Goal: Task Accomplishment & Management: Complete application form

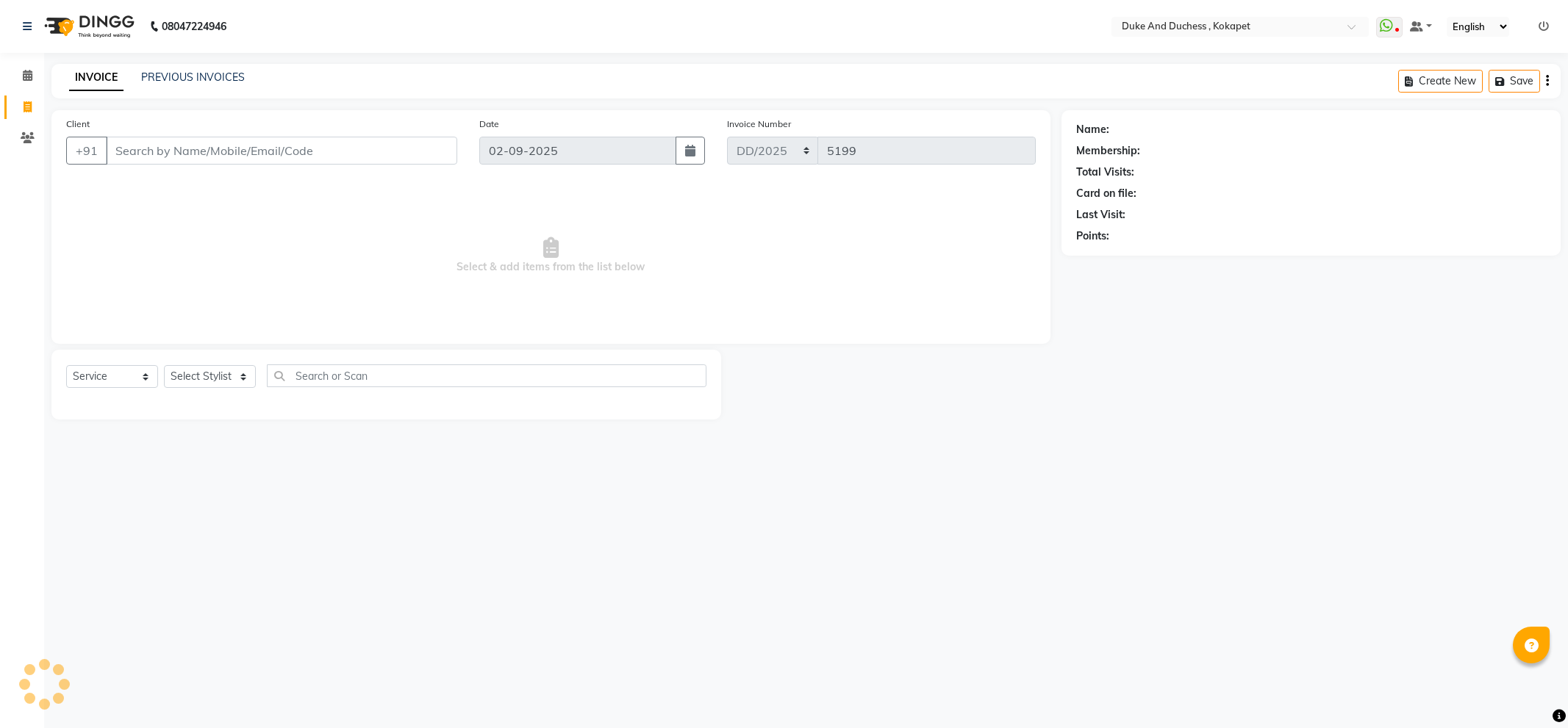
select select "service"
click at [180, 76] on link "PREVIOUS INVOICES" at bounding box center [192, 77] width 103 height 14
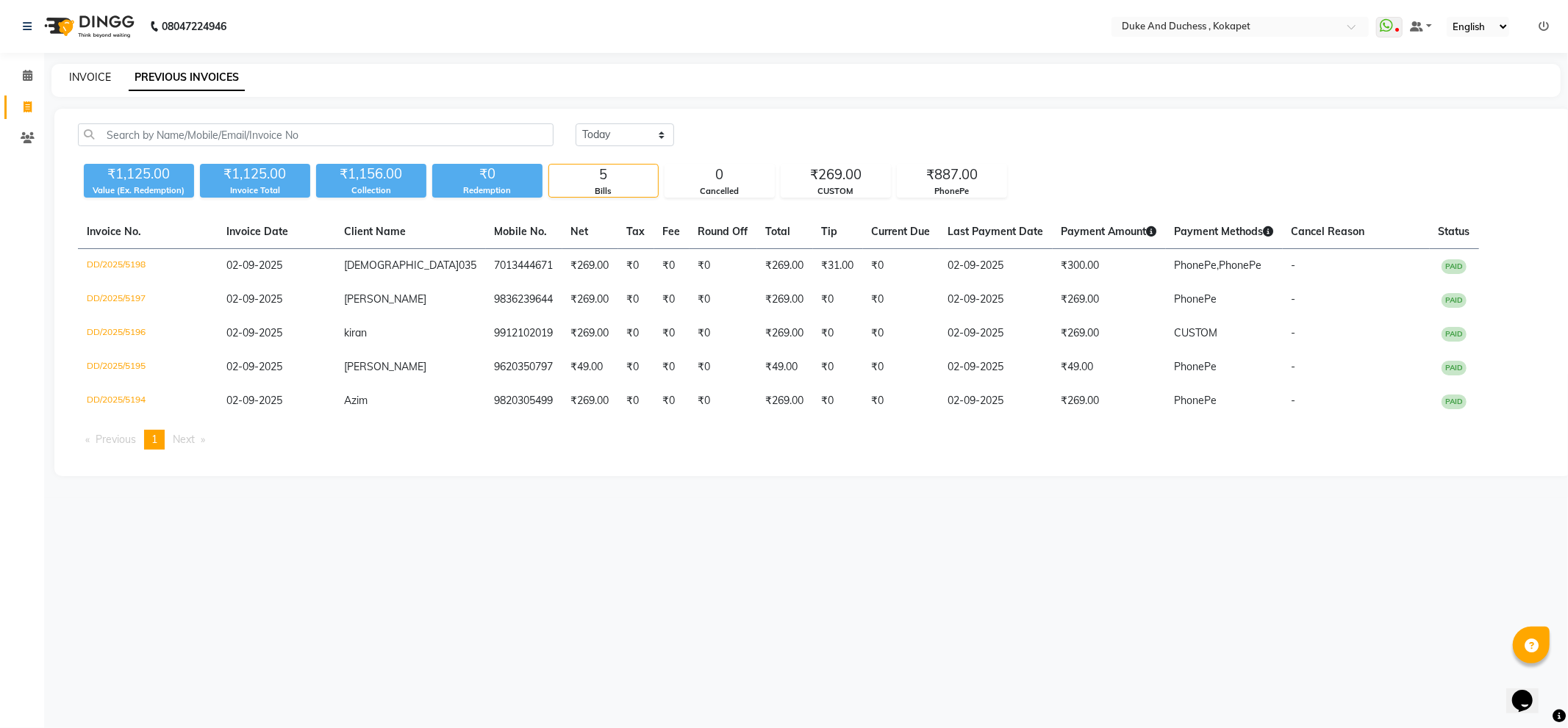
click at [97, 79] on link "INVOICE" at bounding box center [90, 77] width 42 height 14
select select "service"
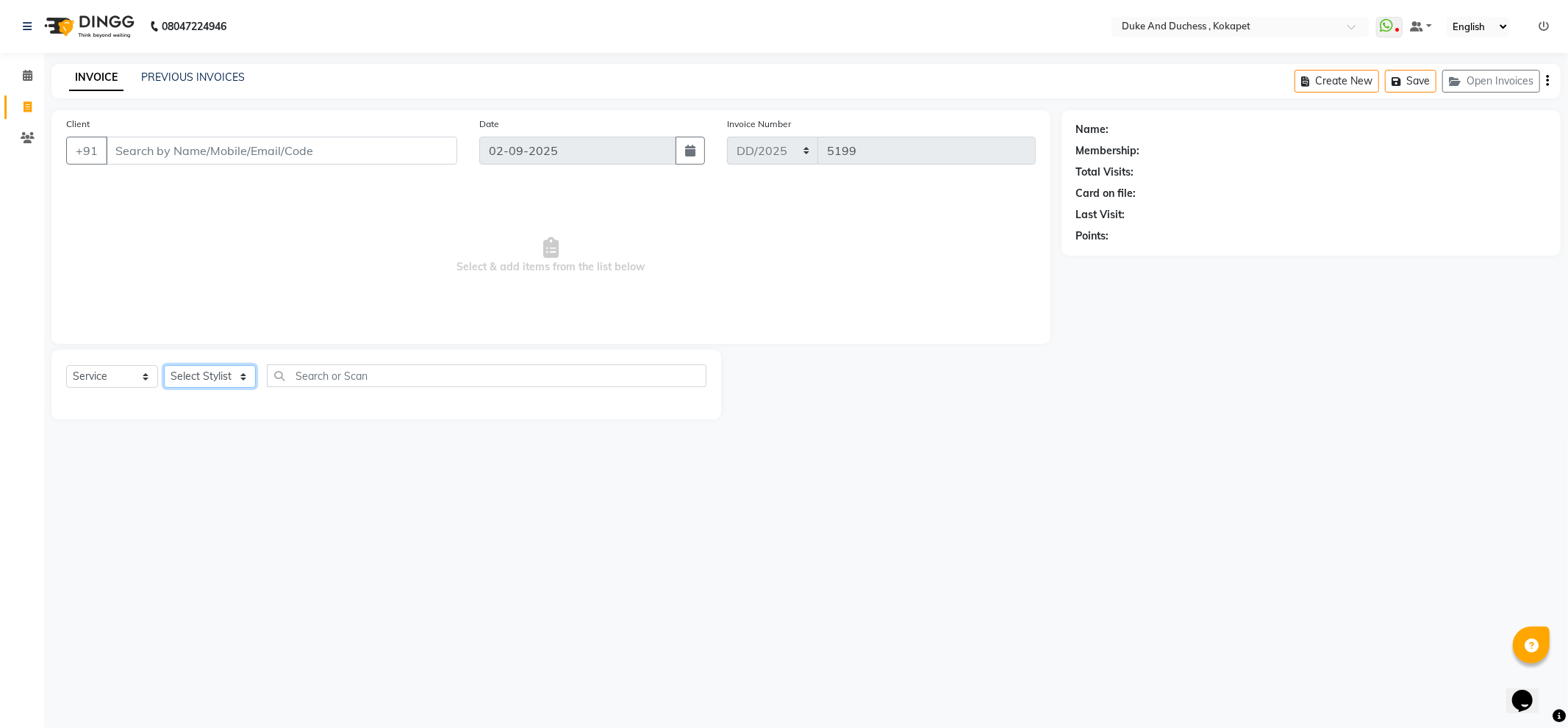
click at [236, 381] on select "Select Stylist Admin [PERSON_NAME] [PERSON_NAME] [PERSON_NAME] [PERSON_NAME] [P…" at bounding box center [209, 376] width 92 height 23
select select "53001"
click at [164, 366] on select "Select Stylist Admin [PERSON_NAME] [PERSON_NAME] [PERSON_NAME] [PERSON_NAME] [P…" at bounding box center [209, 376] width 92 height 23
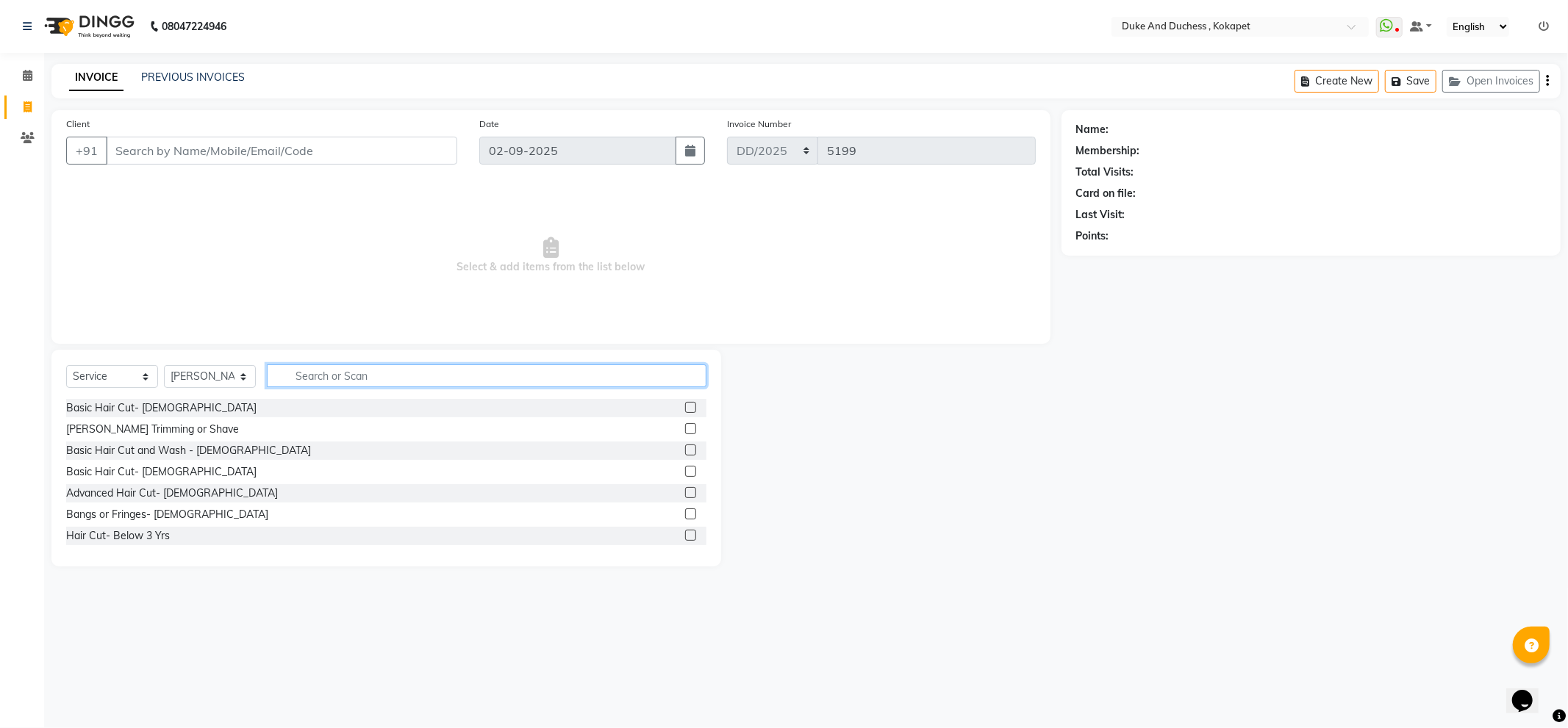
click at [331, 384] on input "text" at bounding box center [487, 375] width 440 height 23
click at [219, 142] on input "Client" at bounding box center [281, 150] width 351 height 28
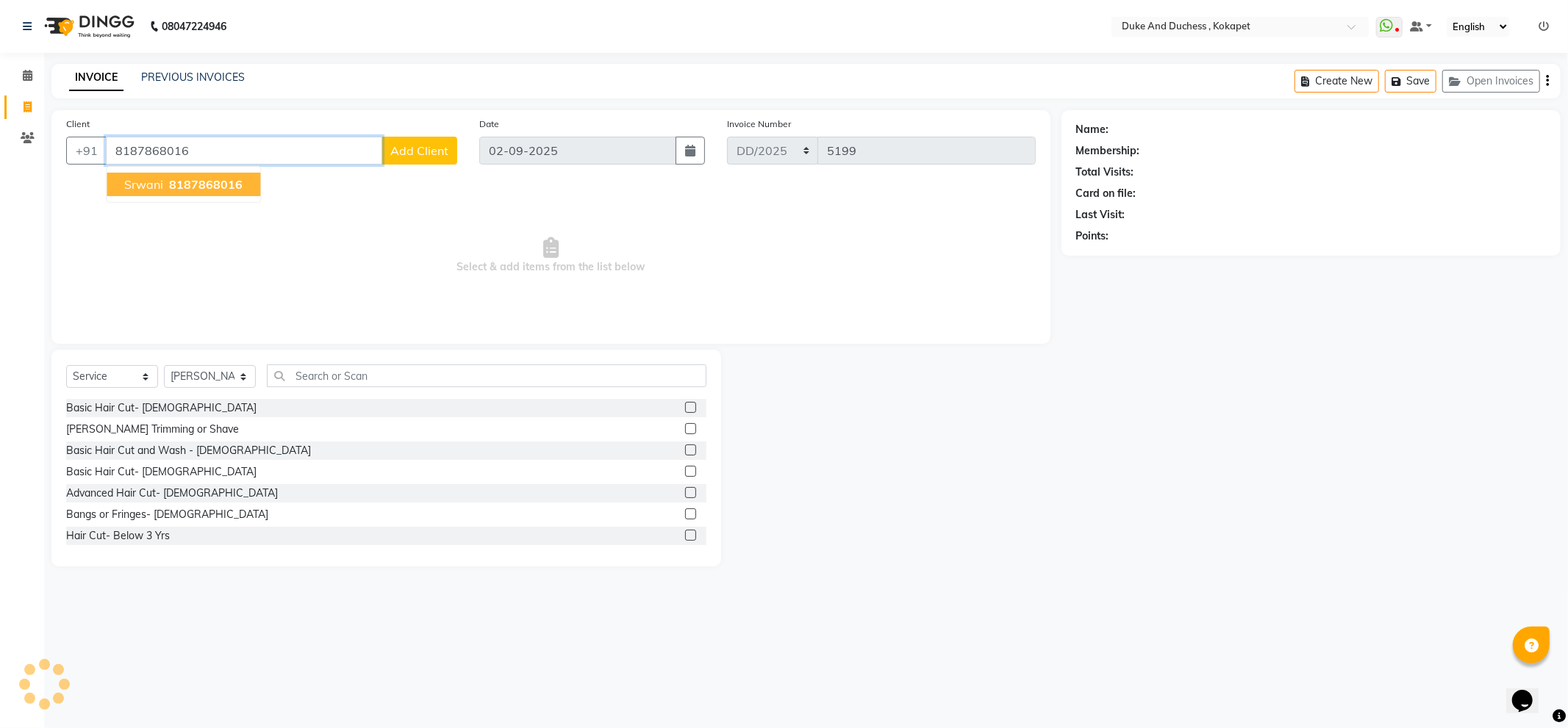
type input "8187868016"
click at [174, 174] on button "srwani 8187868016" at bounding box center [183, 185] width 153 height 24
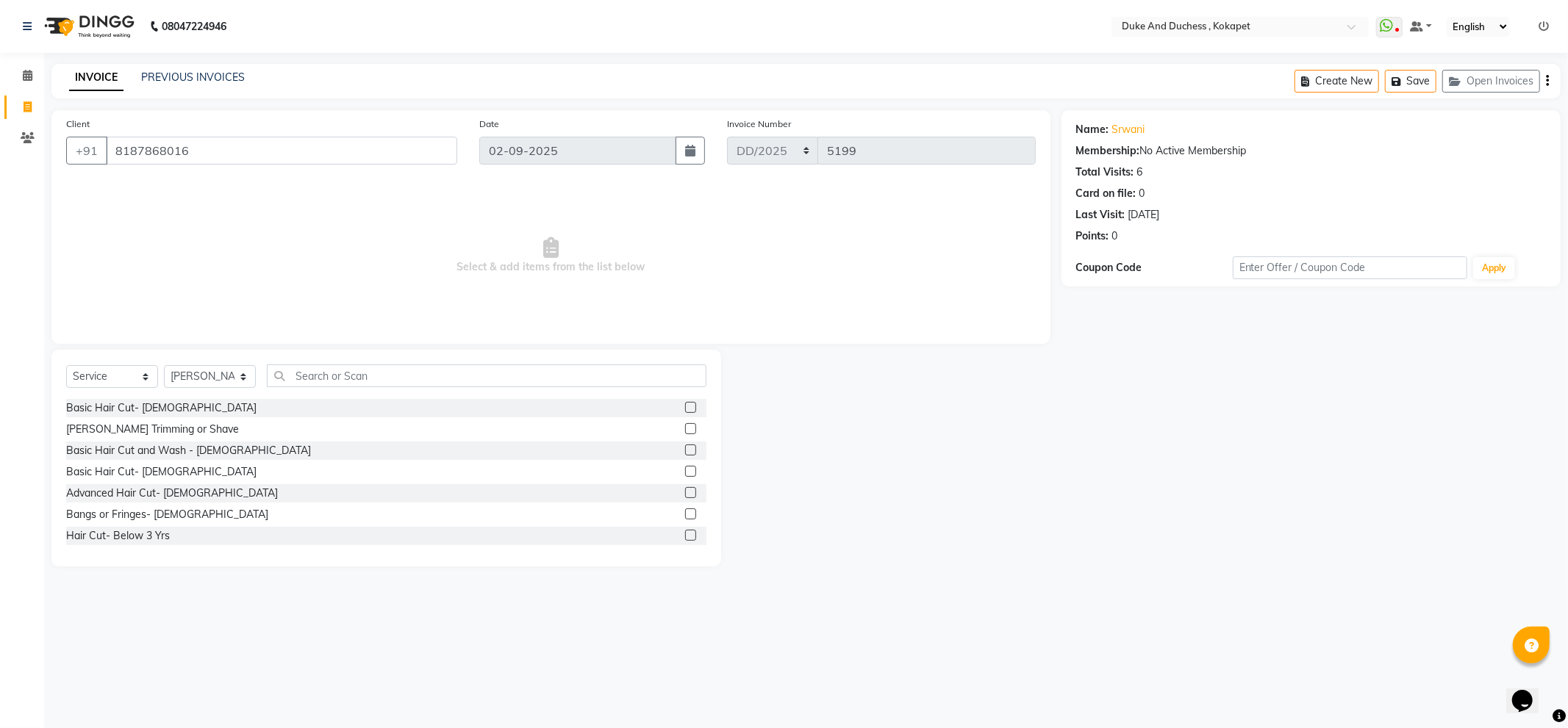
click at [348, 387] on div "Select Service Product Membership Package Voucher Prepaid Gift Card Select Styl…" at bounding box center [386, 381] width 640 height 35
click at [347, 372] on input "text" at bounding box center [487, 375] width 440 height 23
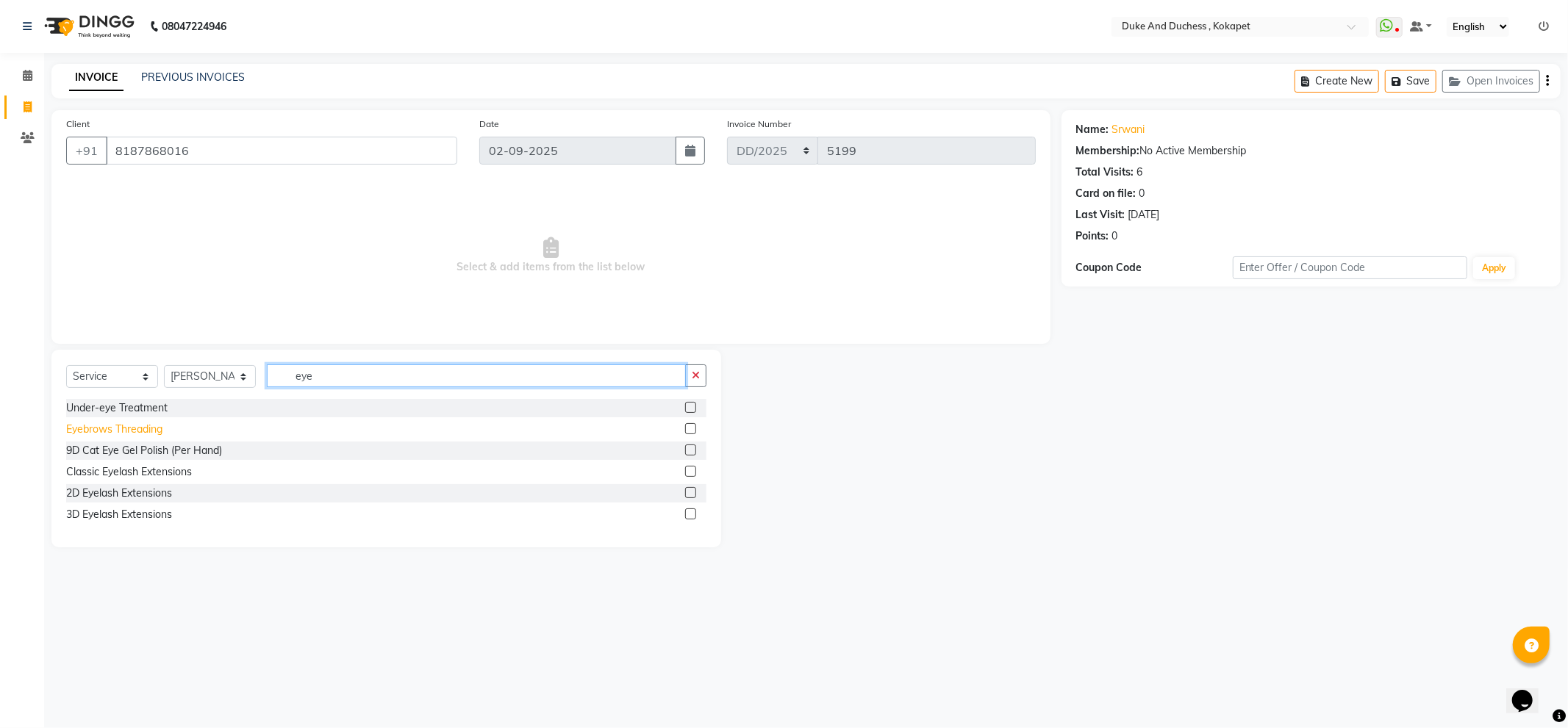
type input "eye"
click at [143, 427] on div "Eyebrows Threading" at bounding box center [114, 430] width 97 height 15
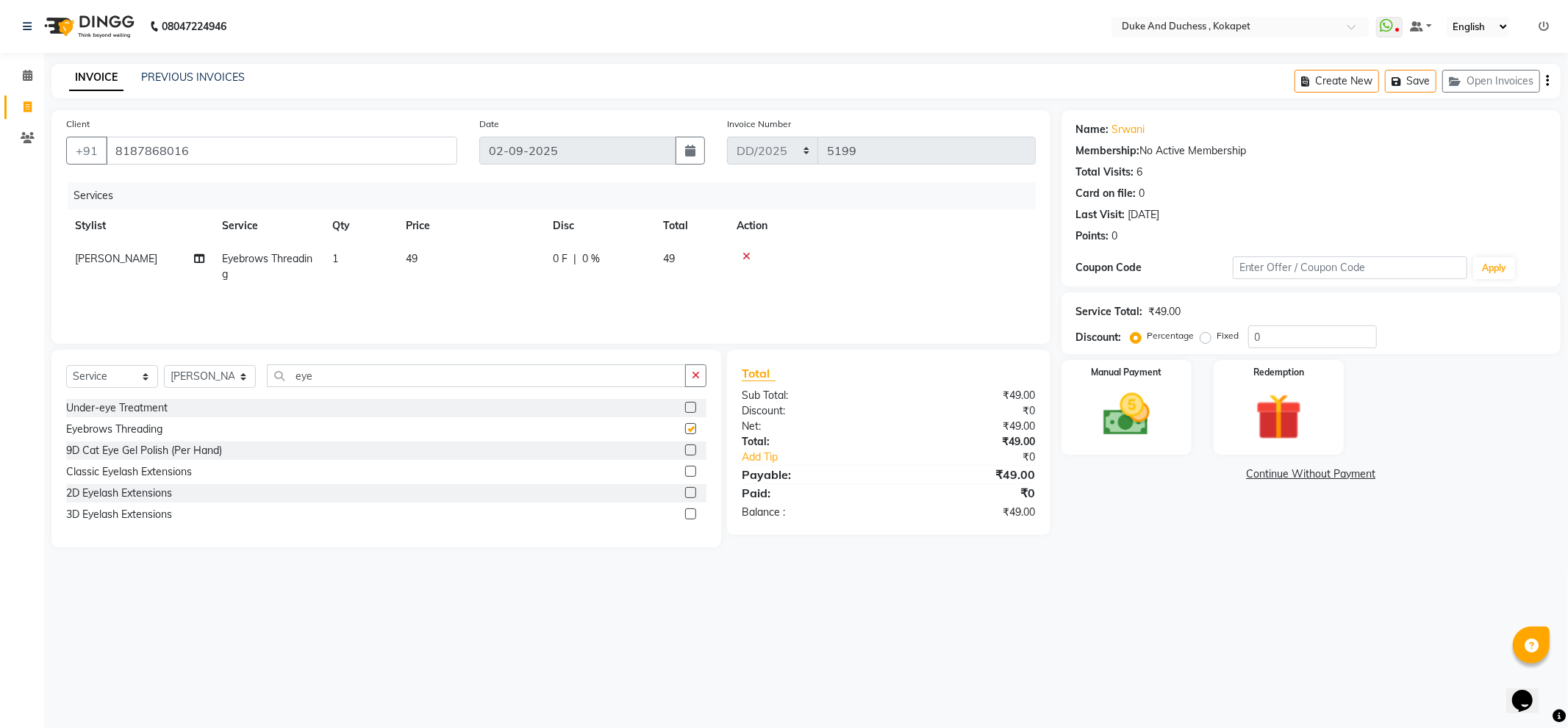
checkbox input "false"
click at [1101, 414] on img at bounding box center [1126, 415] width 79 height 56
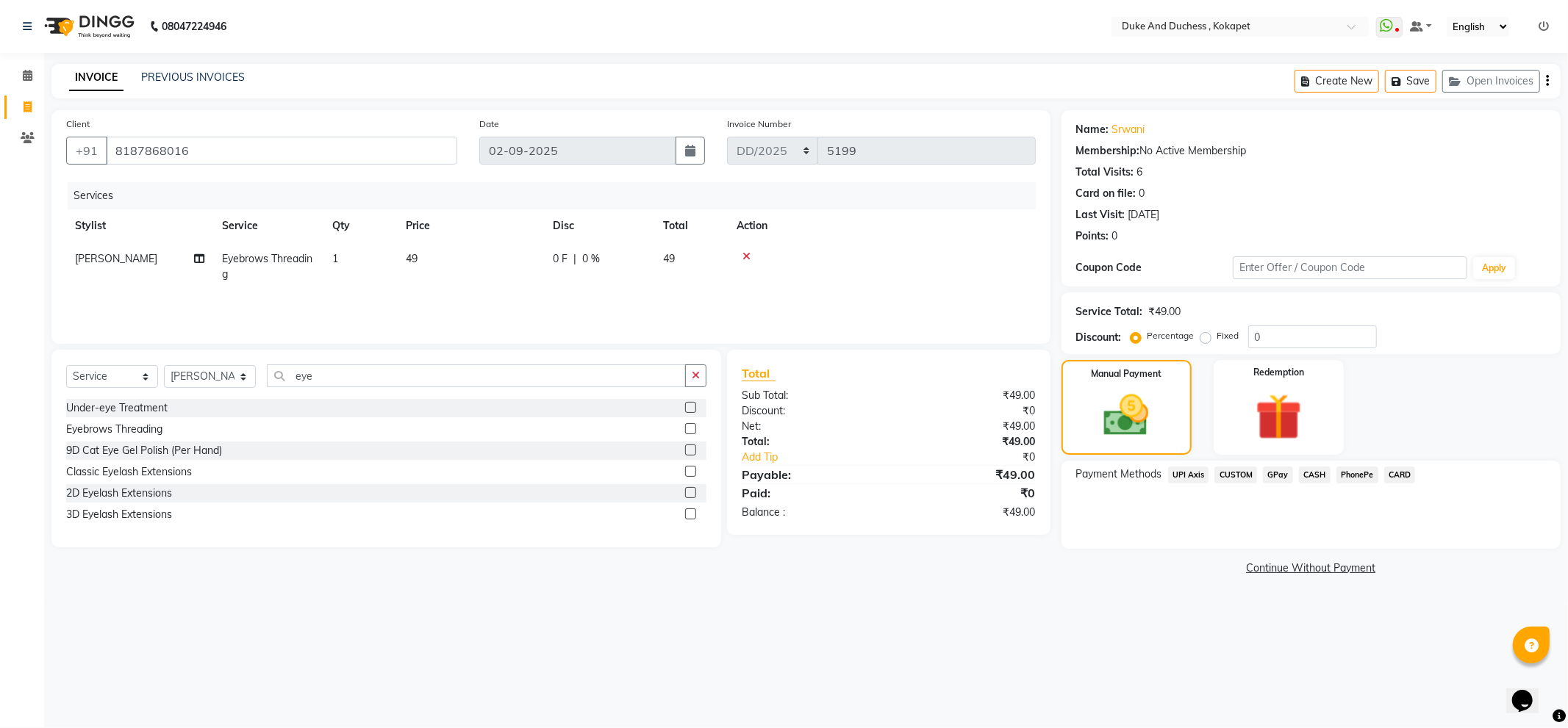
drag, startPoint x: 1364, startPoint y: 472, endPoint x: 1362, endPoint y: 479, distance: 7.3
click at [1362, 479] on span "PhonePe" at bounding box center [1356, 475] width 42 height 17
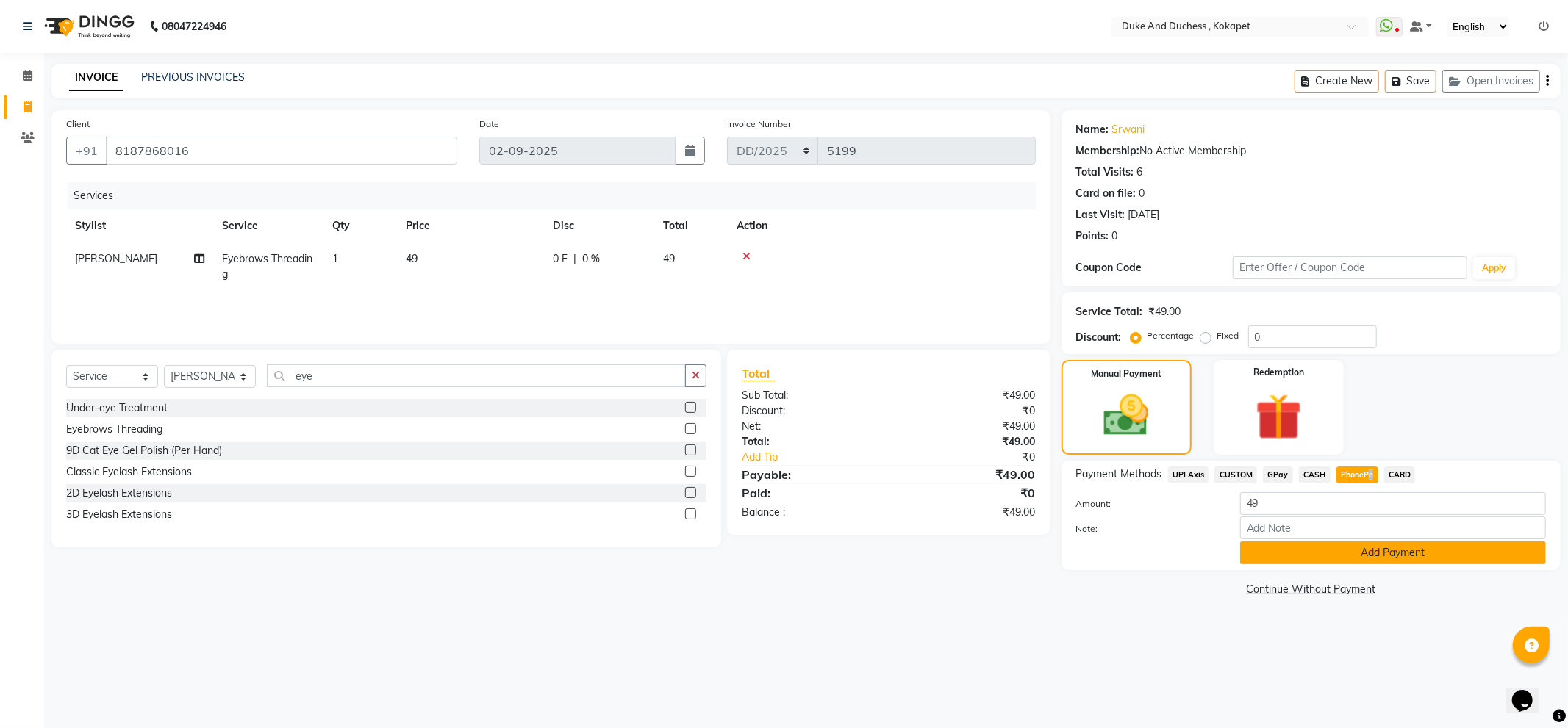
click at [1364, 555] on button "Add Payment" at bounding box center [1393, 553] width 306 height 23
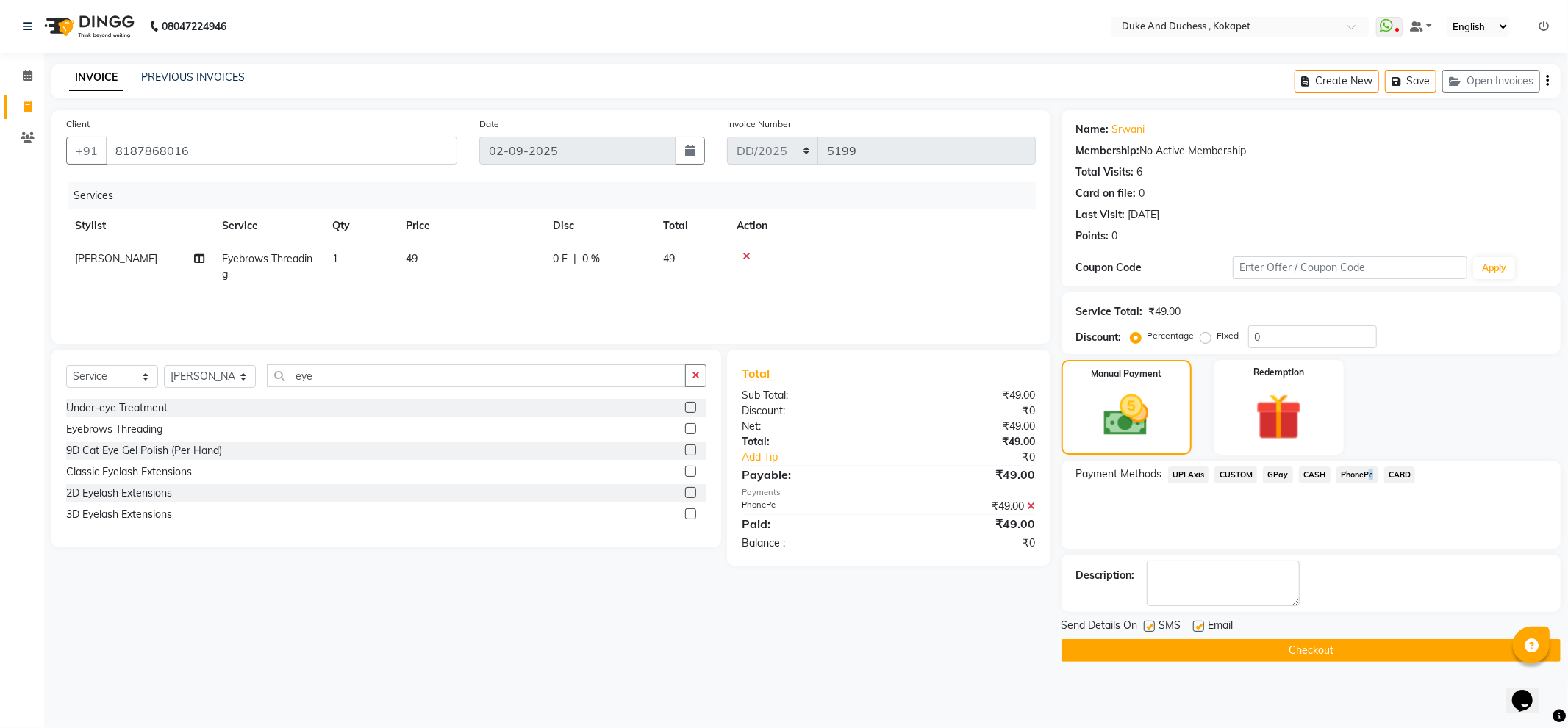
click at [1354, 642] on button "Checkout" at bounding box center [1310, 650] width 499 height 23
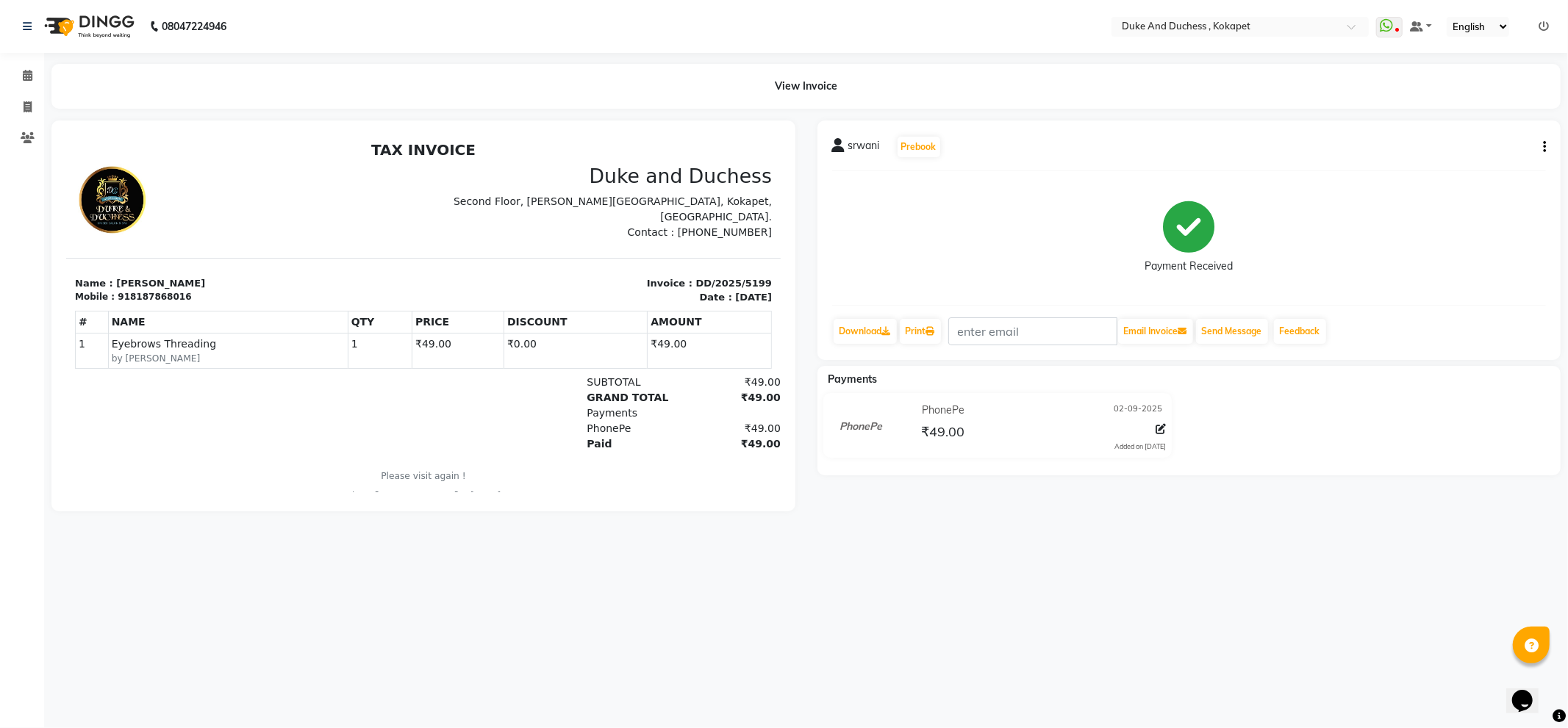
click at [848, 150] on span "srwani" at bounding box center [864, 148] width 31 height 20
click at [31, 108] on span at bounding box center [27, 108] width 25 height 17
select select "service"
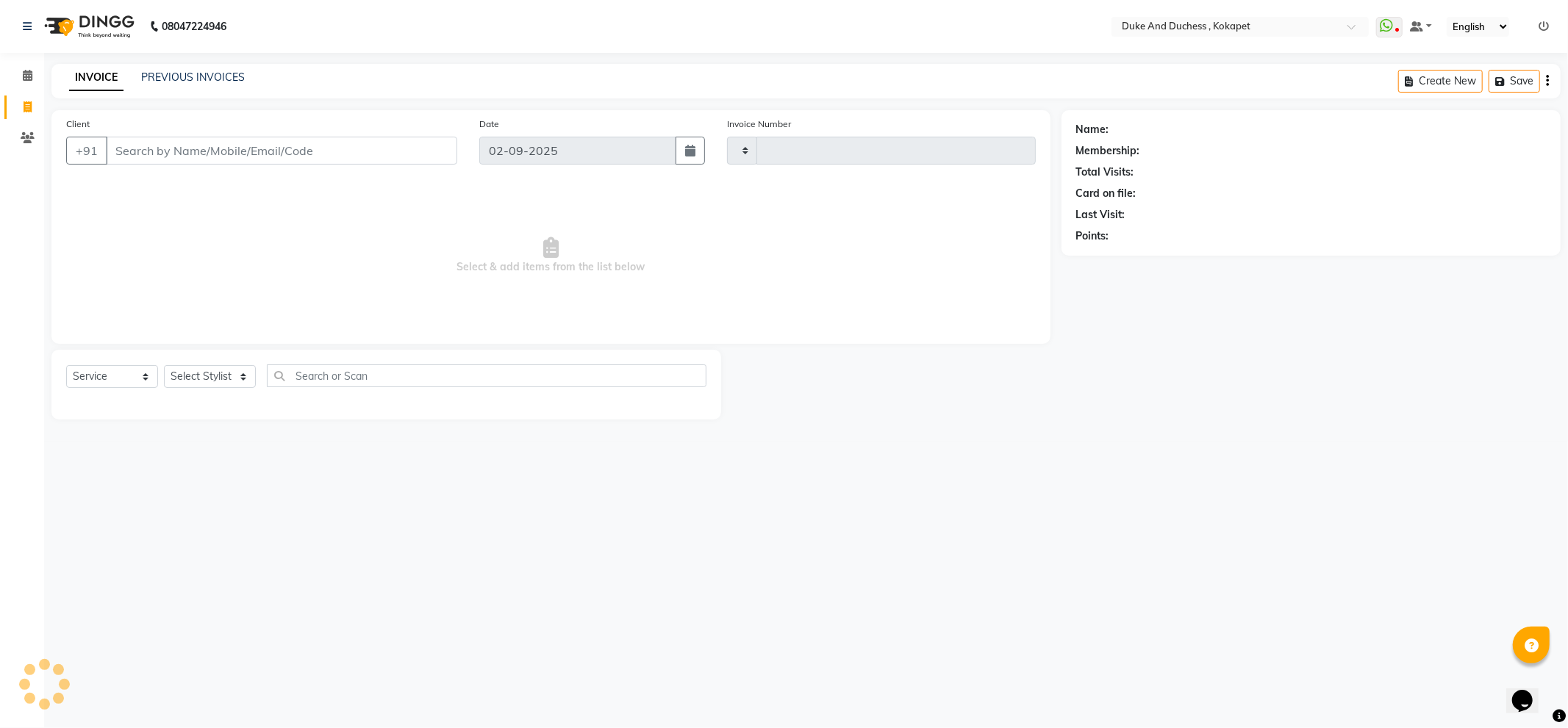
type input "5200"
select select "5687"
click at [164, 77] on link "PREVIOUS INVOICES" at bounding box center [192, 77] width 103 height 14
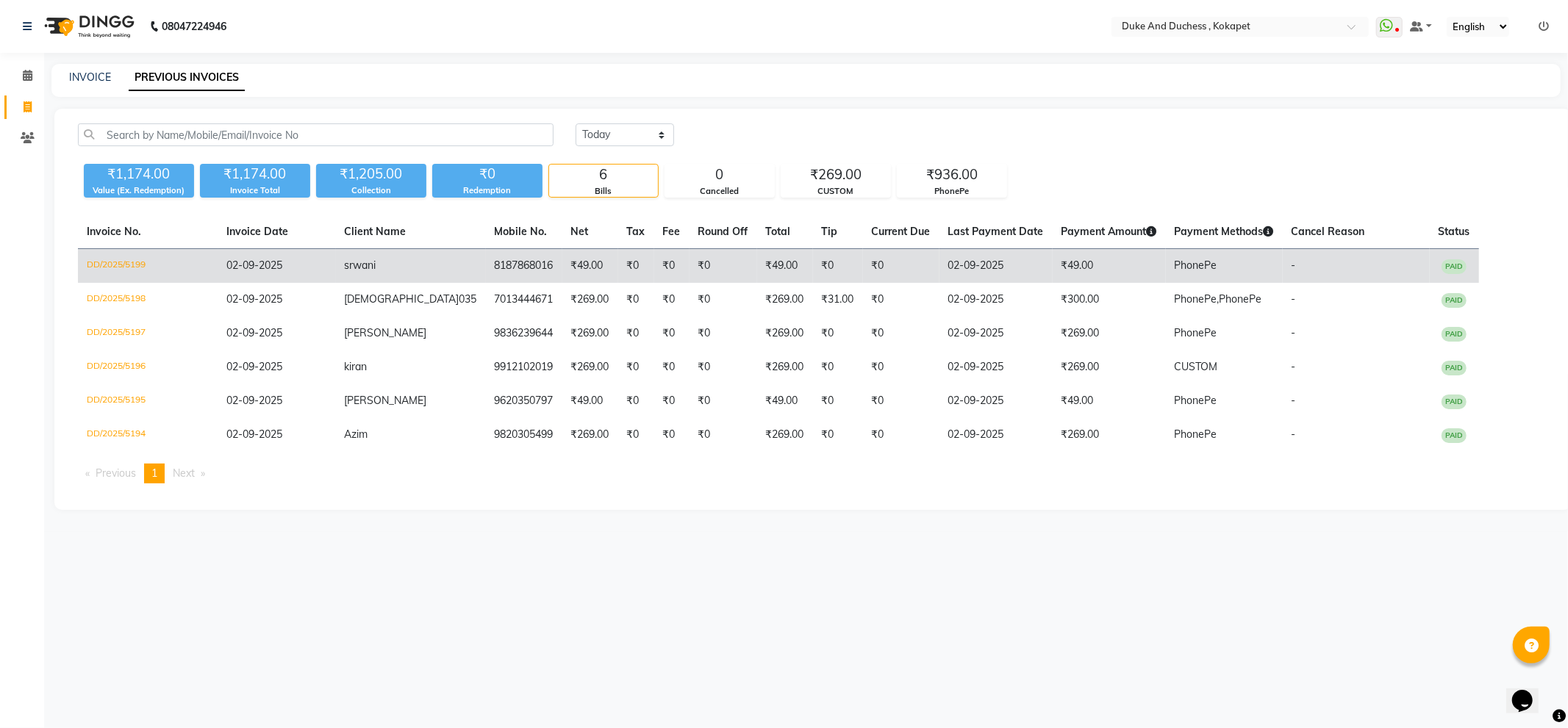
click at [486, 263] on td "8187868016" at bounding box center [524, 266] width 76 height 35
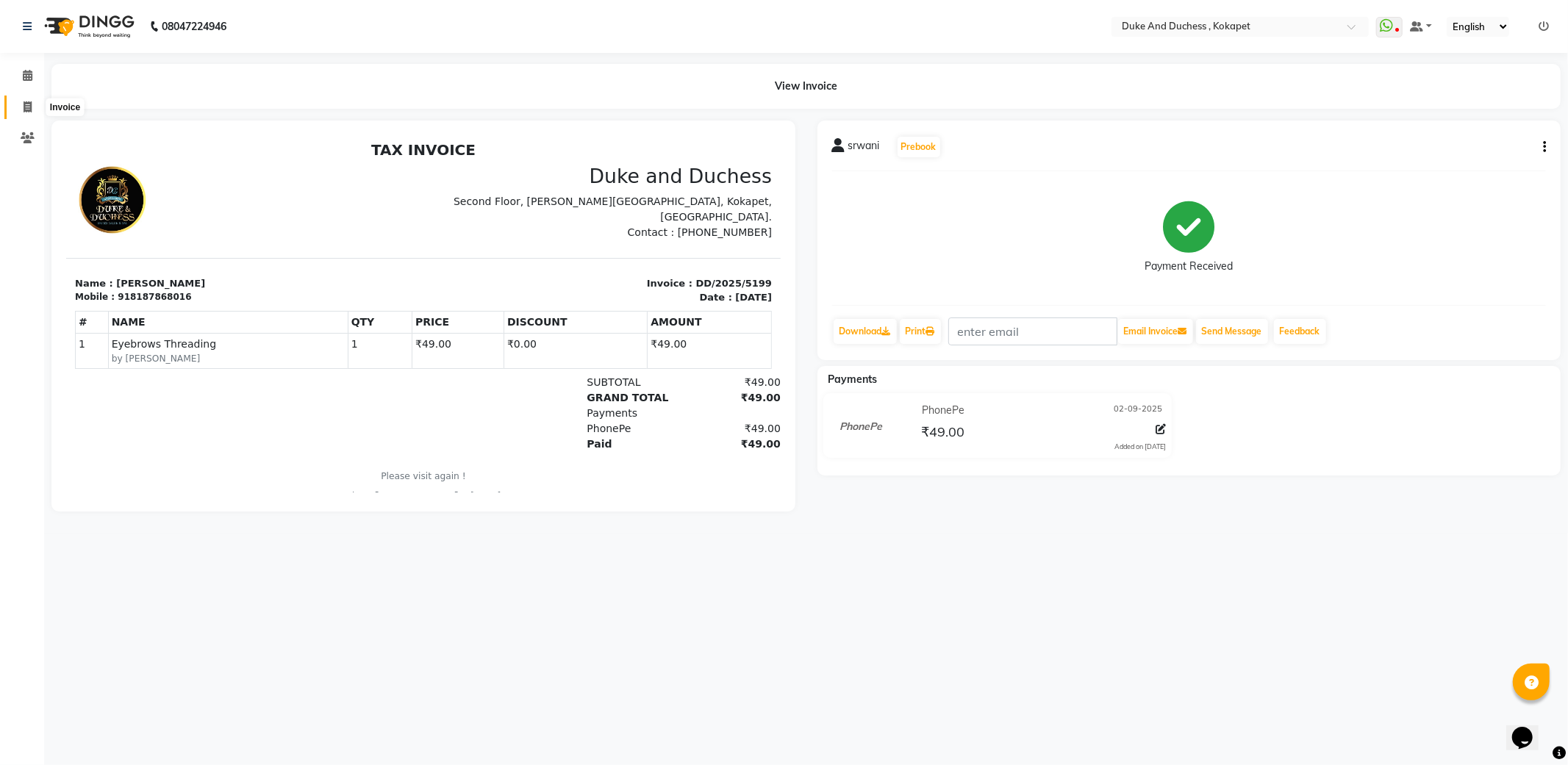
click at [25, 104] on icon at bounding box center [28, 107] width 8 height 11
select select "service"
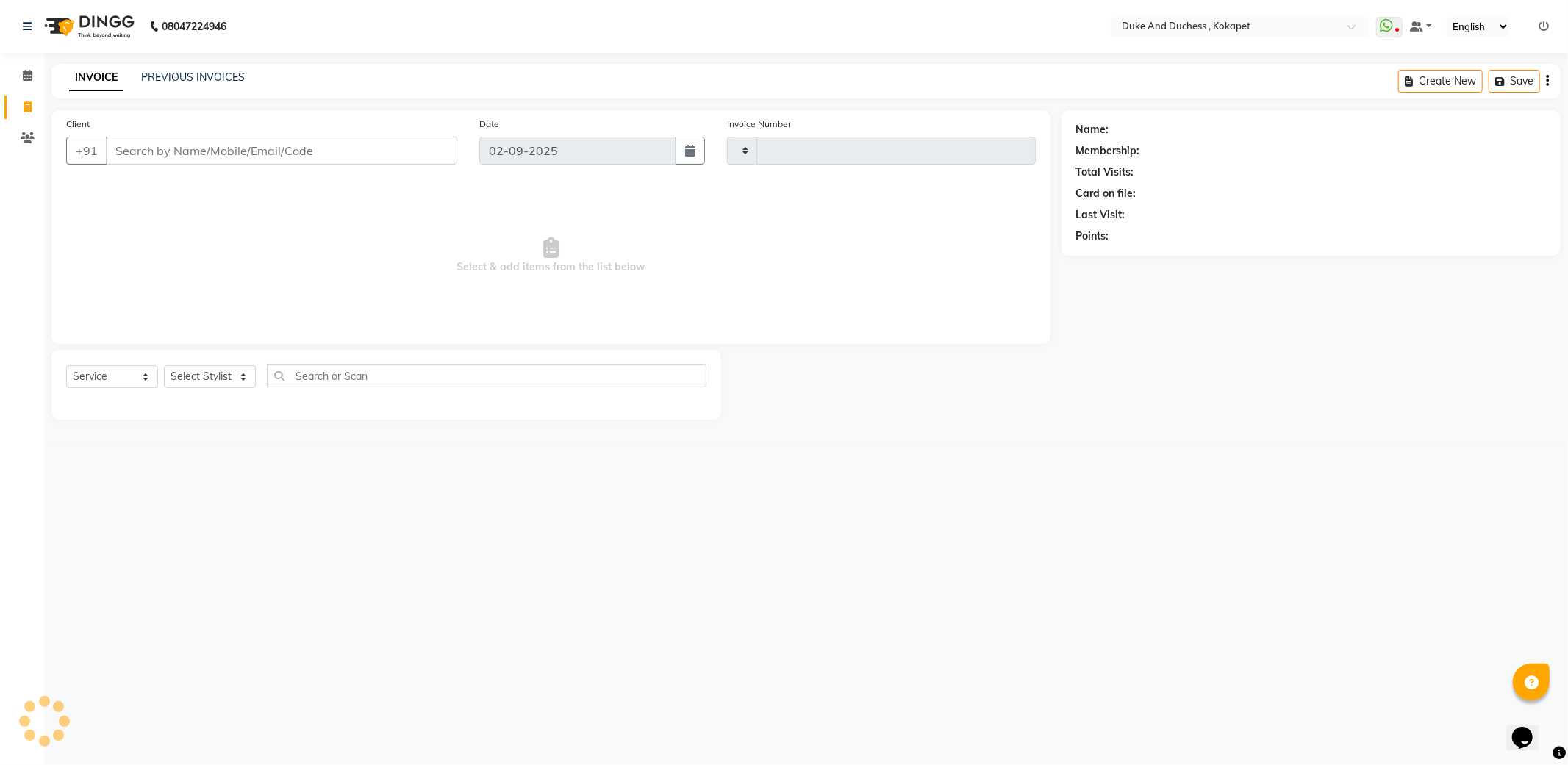
type input "5200"
select select "5687"
click at [221, 373] on select "Select Stylist Admin [PERSON_NAME] [PERSON_NAME] [PERSON_NAME] [PERSON_NAME] [P…" at bounding box center [209, 376] width 92 height 23
select select "61142"
click at [164, 366] on select "Select Stylist Admin [PERSON_NAME] [PERSON_NAME] [PERSON_NAME] [PERSON_NAME] [P…" at bounding box center [209, 376] width 92 height 23
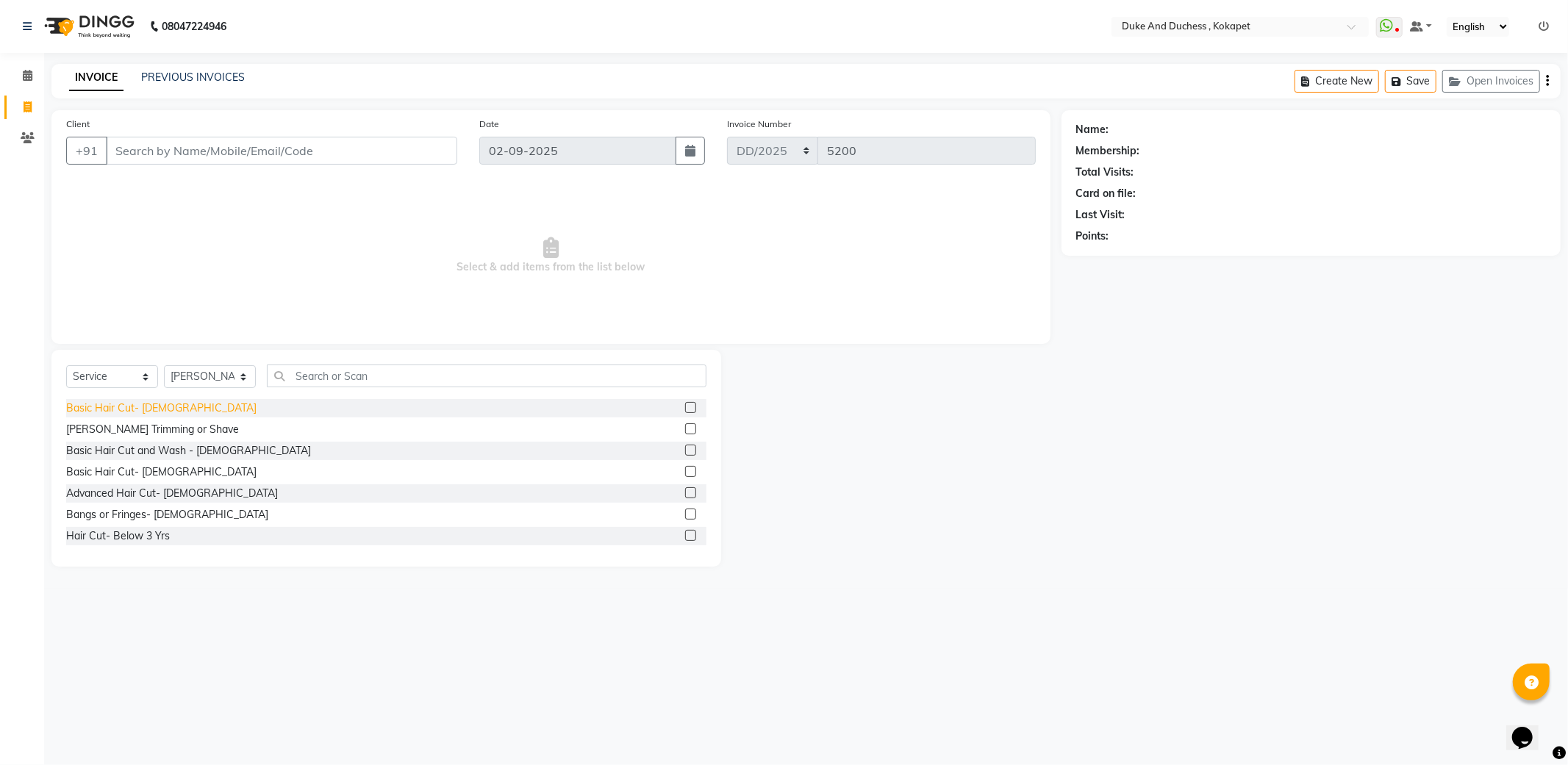
click at [140, 407] on div "Basic Hair Cut- [DEMOGRAPHIC_DATA]" at bounding box center [161, 408] width 191 height 15
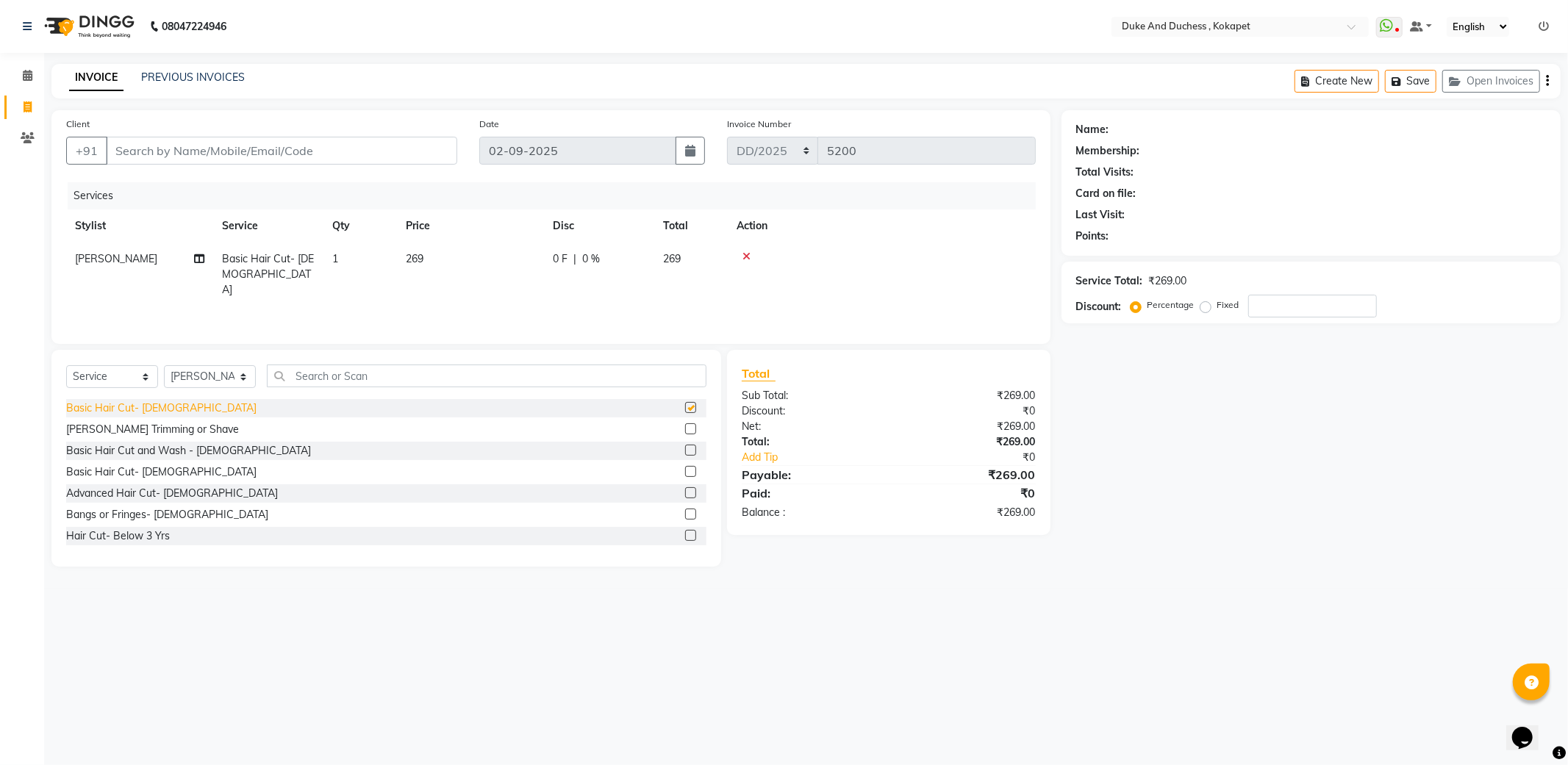
checkbox input "false"
click at [302, 147] on input "Client" at bounding box center [281, 150] width 351 height 28
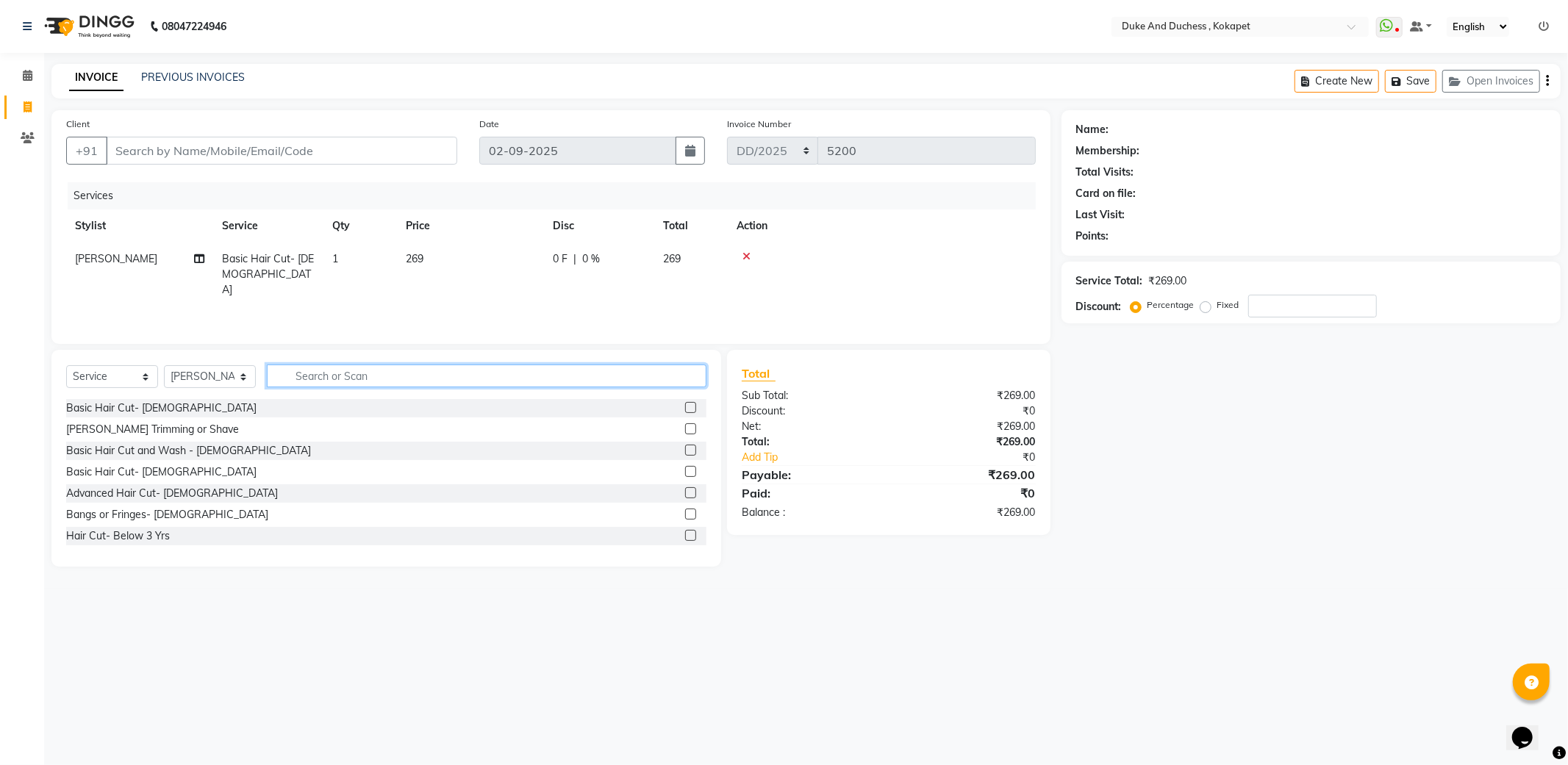
click at [355, 370] on input "text" at bounding box center [487, 375] width 440 height 23
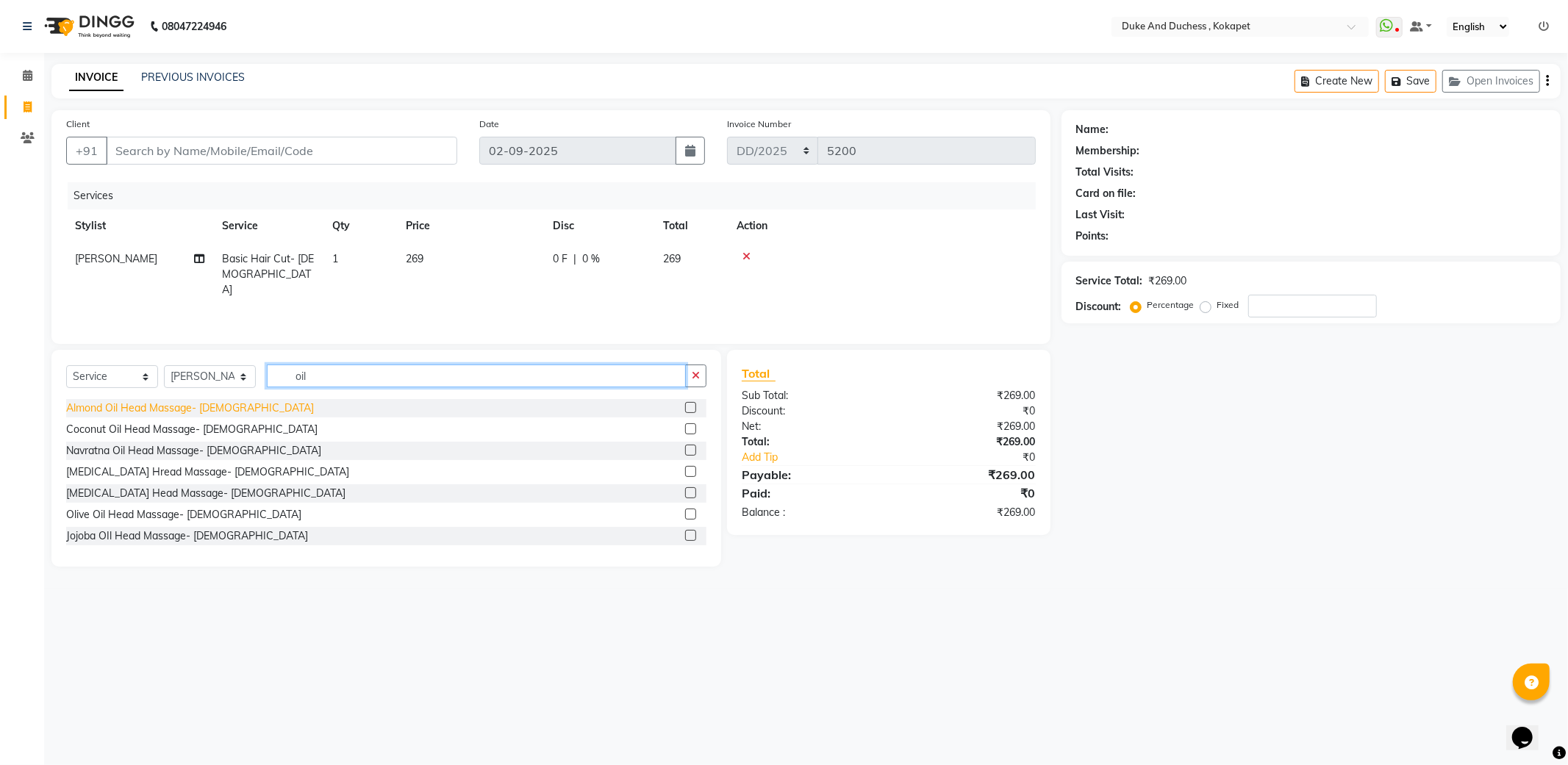
type input "oil"
click at [141, 409] on div "Almond Oil Head Massage- [DEMOGRAPHIC_DATA]" at bounding box center [190, 408] width 247 height 15
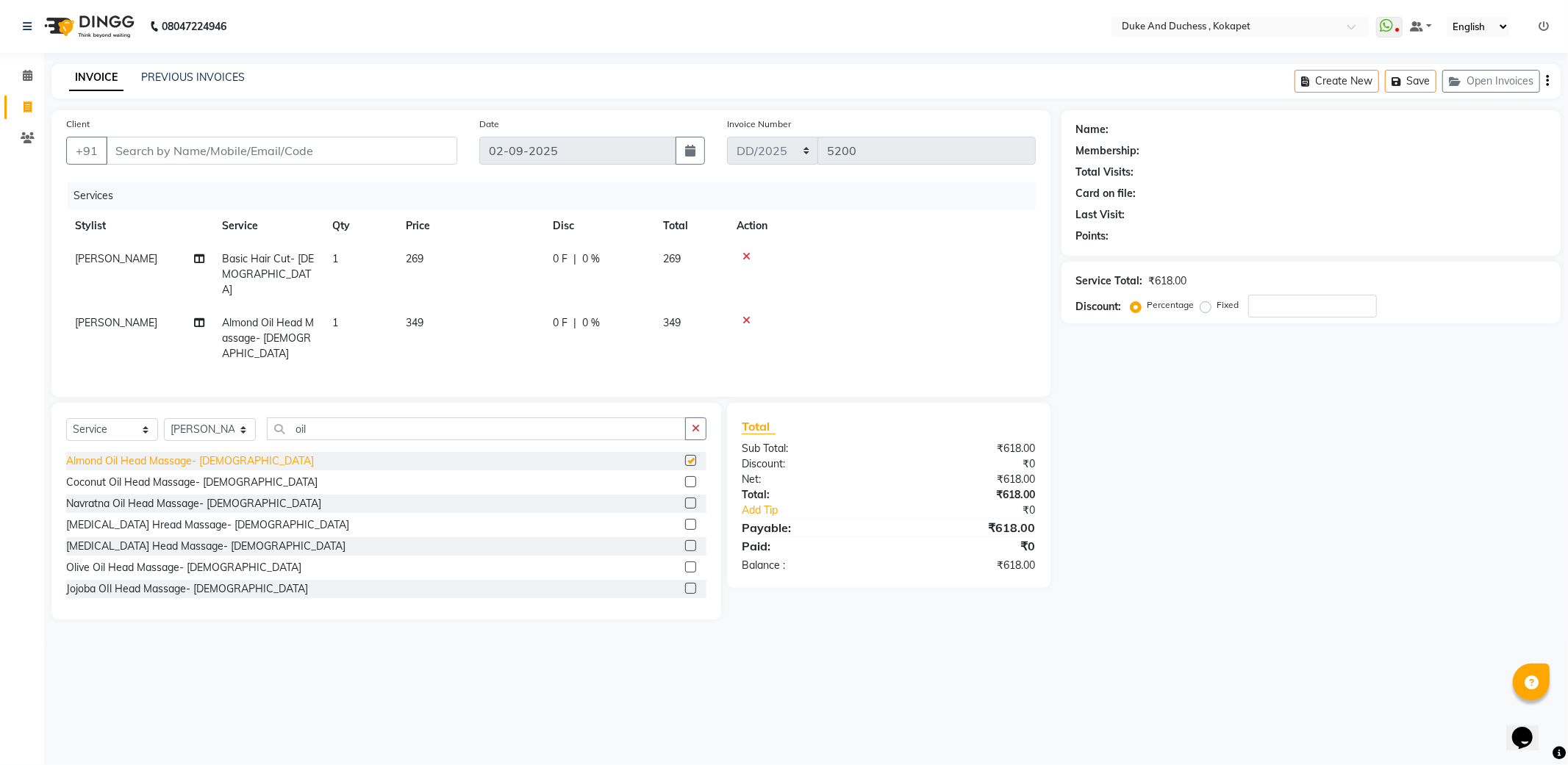
checkbox input "false"
click at [256, 144] on input "Client" at bounding box center [281, 150] width 351 height 28
click at [228, 145] on input "Client" at bounding box center [281, 150] width 351 height 28
type input "9"
type input "0"
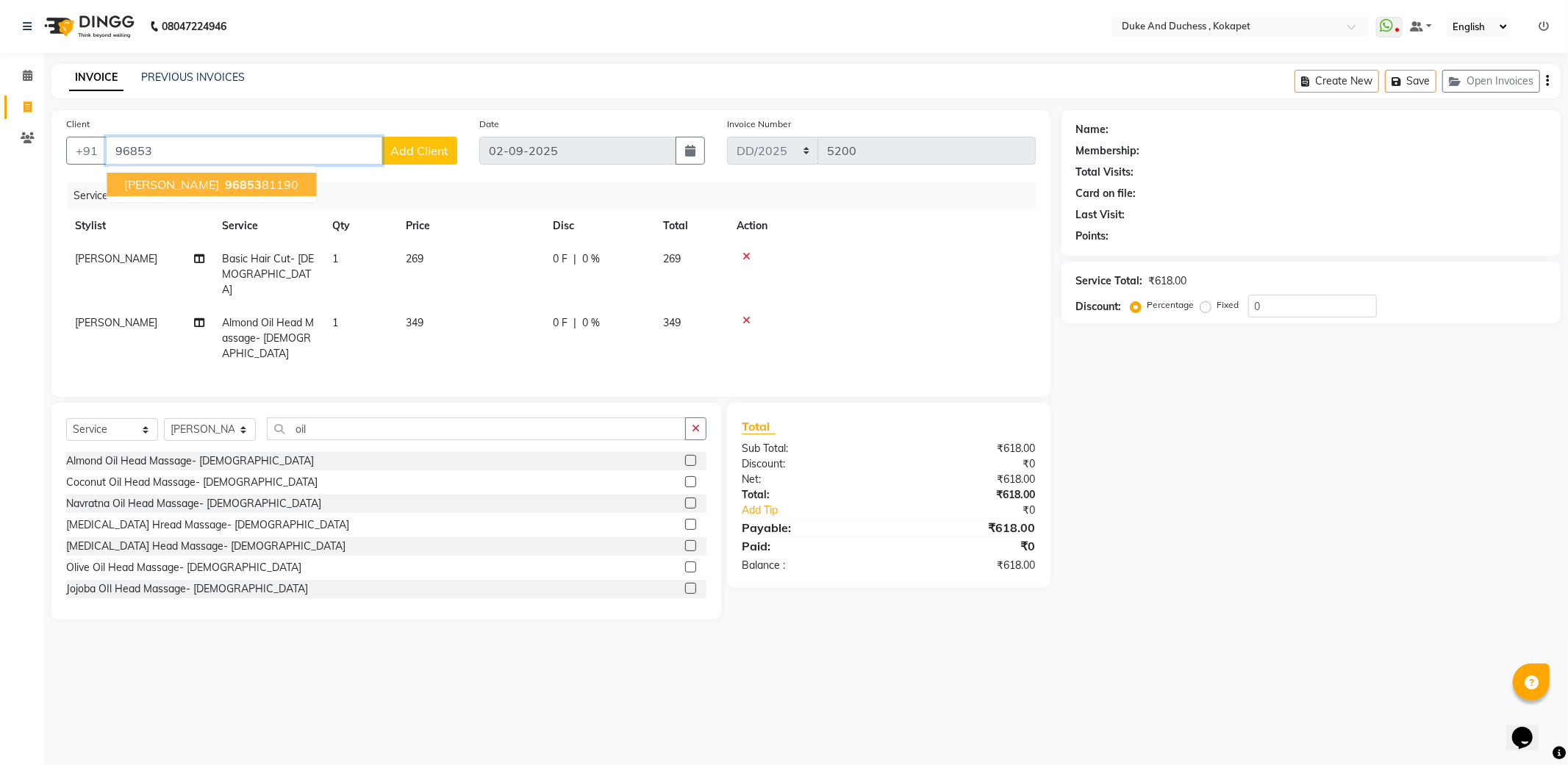
click at [225, 181] on span "96853" at bounding box center [242, 184] width 36 height 14
type input "9685381190"
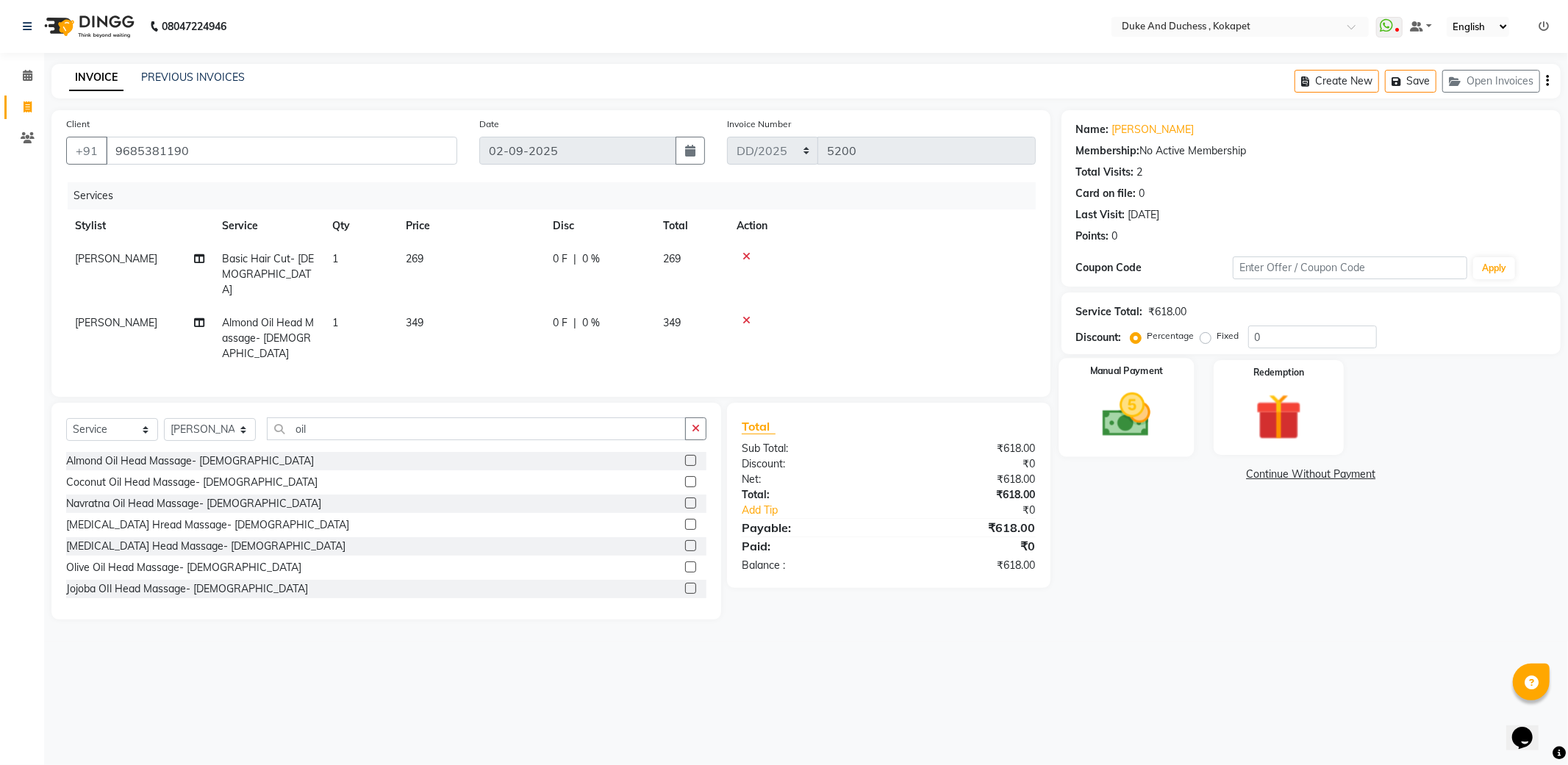
click at [1127, 436] on img at bounding box center [1126, 415] width 79 height 56
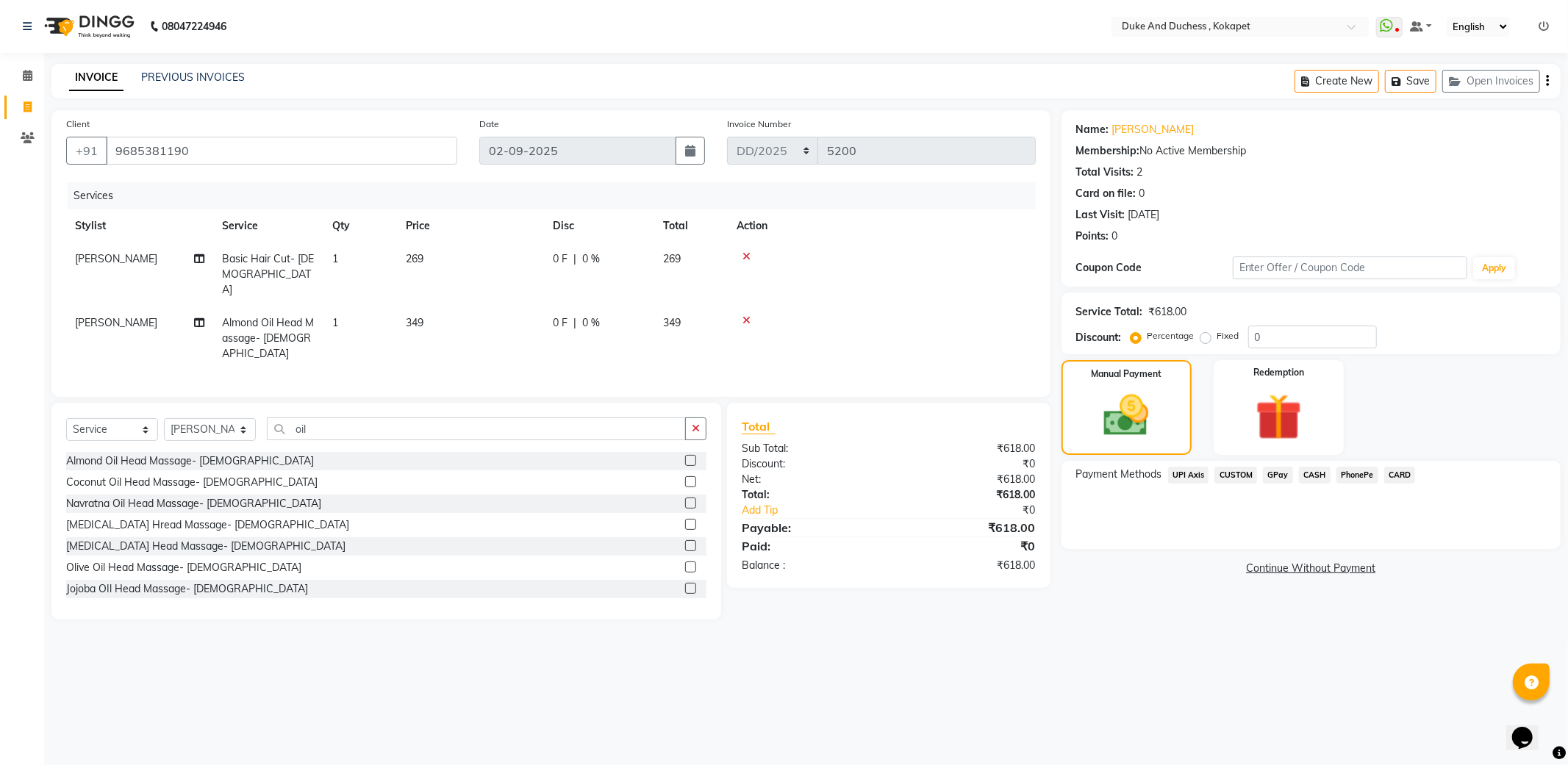
click at [1346, 473] on span "PhonePe" at bounding box center [1356, 475] width 42 height 17
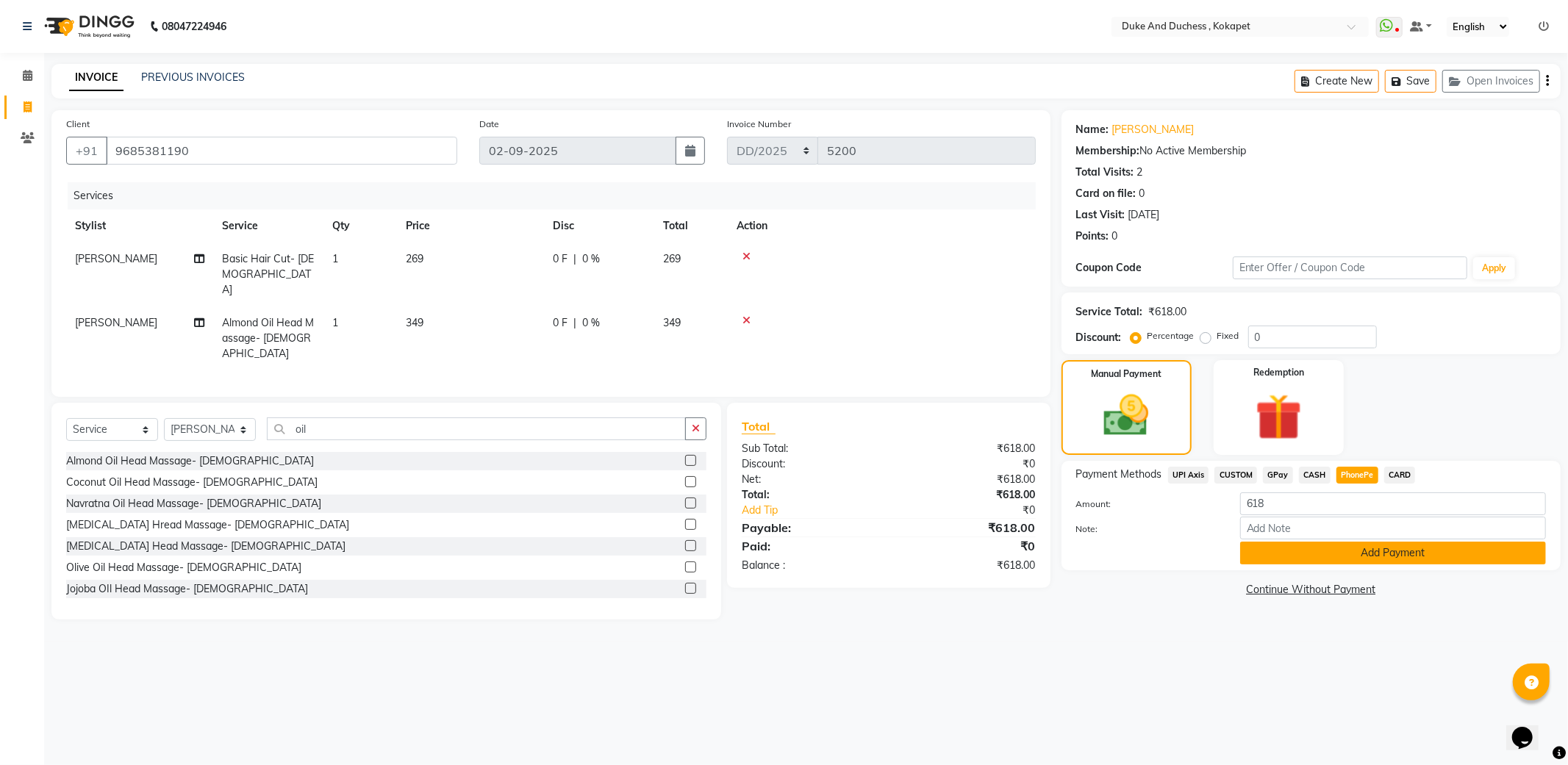
click at [1364, 552] on button "Add Payment" at bounding box center [1393, 552] width 306 height 23
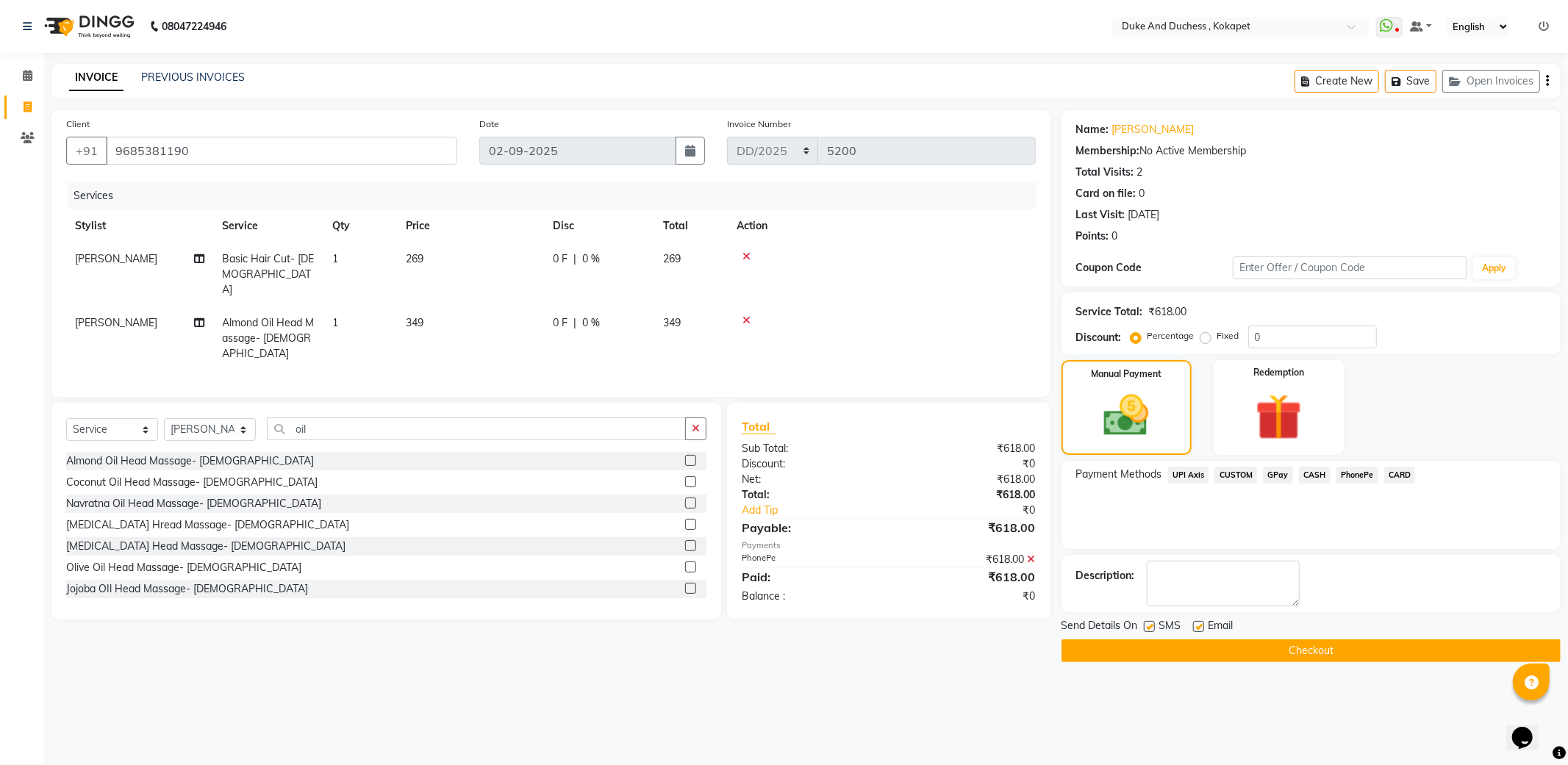
click at [1319, 644] on button "Checkout" at bounding box center [1310, 650] width 499 height 23
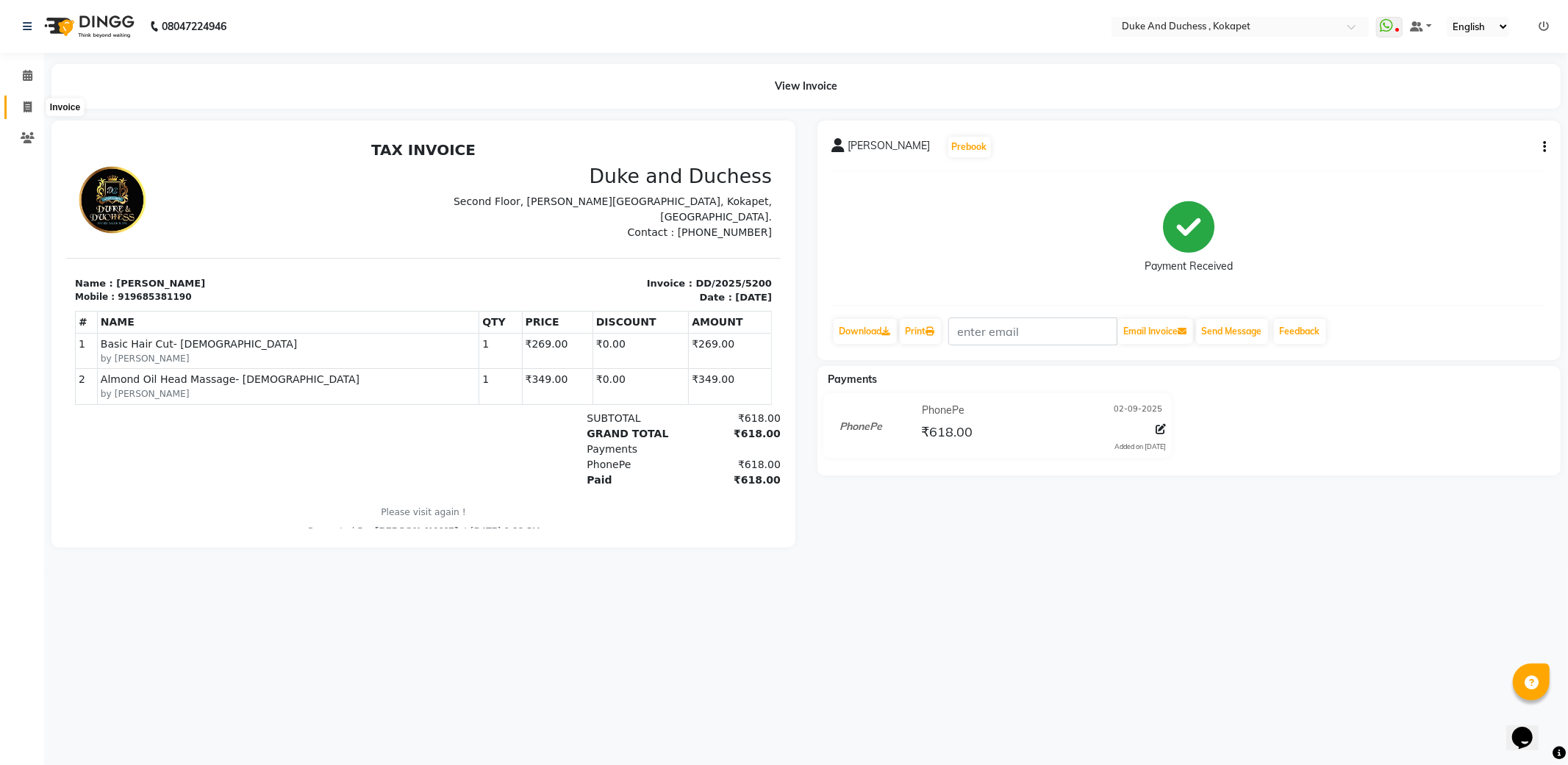
click at [26, 104] on icon at bounding box center [28, 107] width 8 height 11
select select "service"
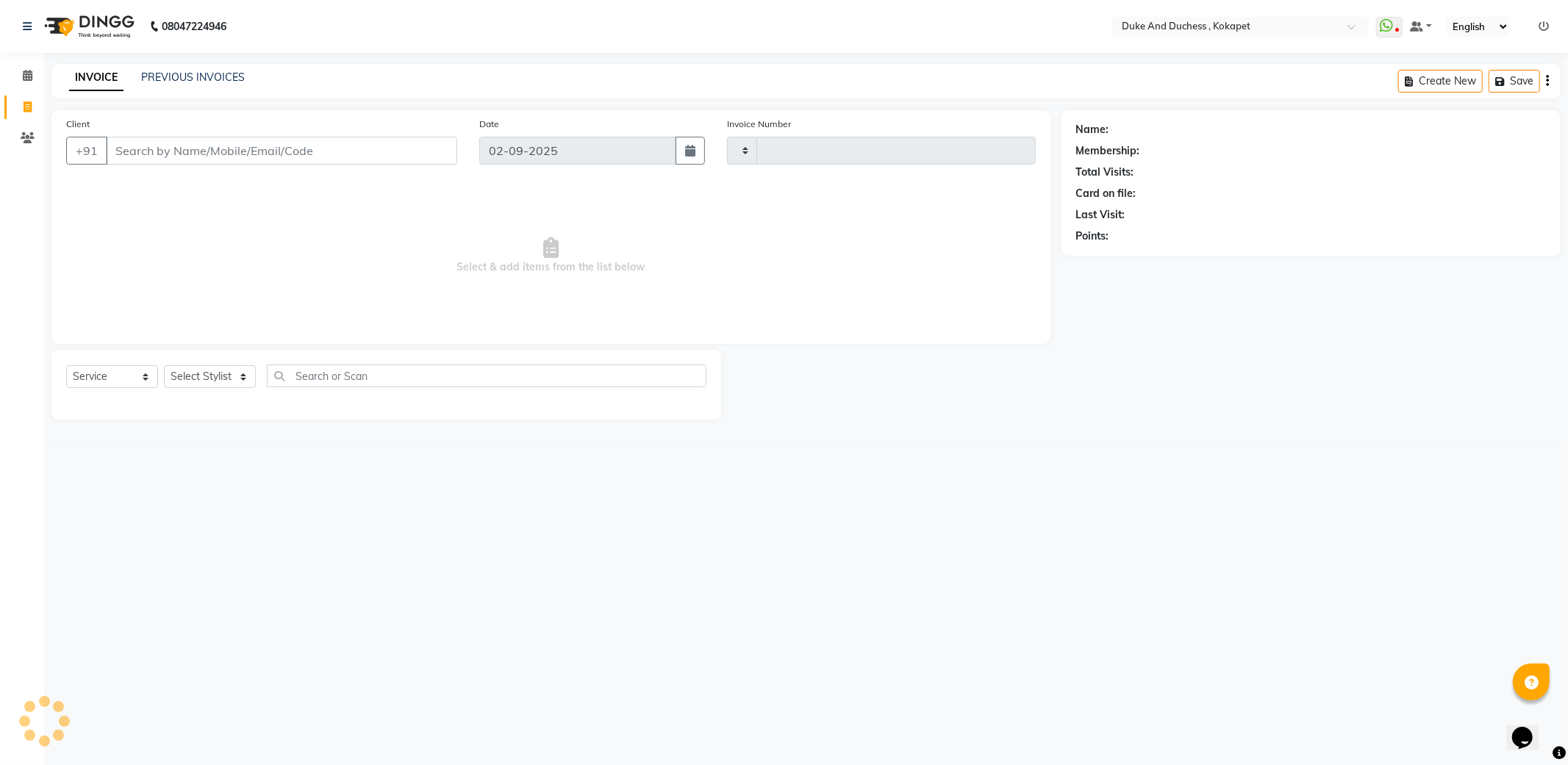
type input "5201"
select select "5687"
click at [225, 377] on select "Select Stylist Admin [PERSON_NAME] [PERSON_NAME] [PERSON_NAME] [PERSON_NAME] [P…" at bounding box center [209, 376] width 92 height 23
select select "61142"
click at [164, 366] on select "Select Stylist Admin [PERSON_NAME] [PERSON_NAME] [PERSON_NAME] [PERSON_NAME] [P…" at bounding box center [209, 376] width 92 height 23
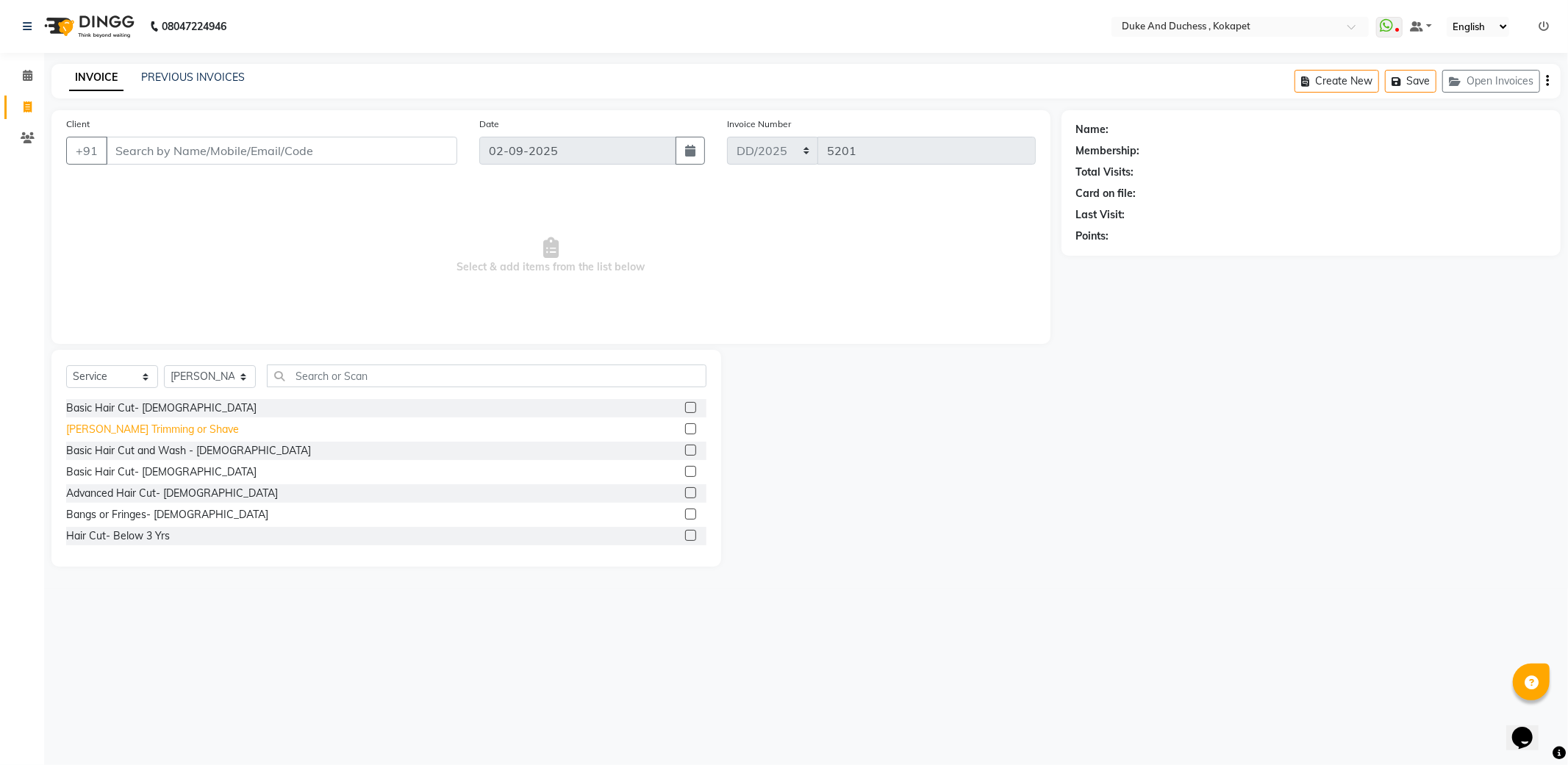
click at [130, 429] on div "[PERSON_NAME] Trimming or Shave" at bounding box center [153, 430] width 173 height 15
checkbox input "false"
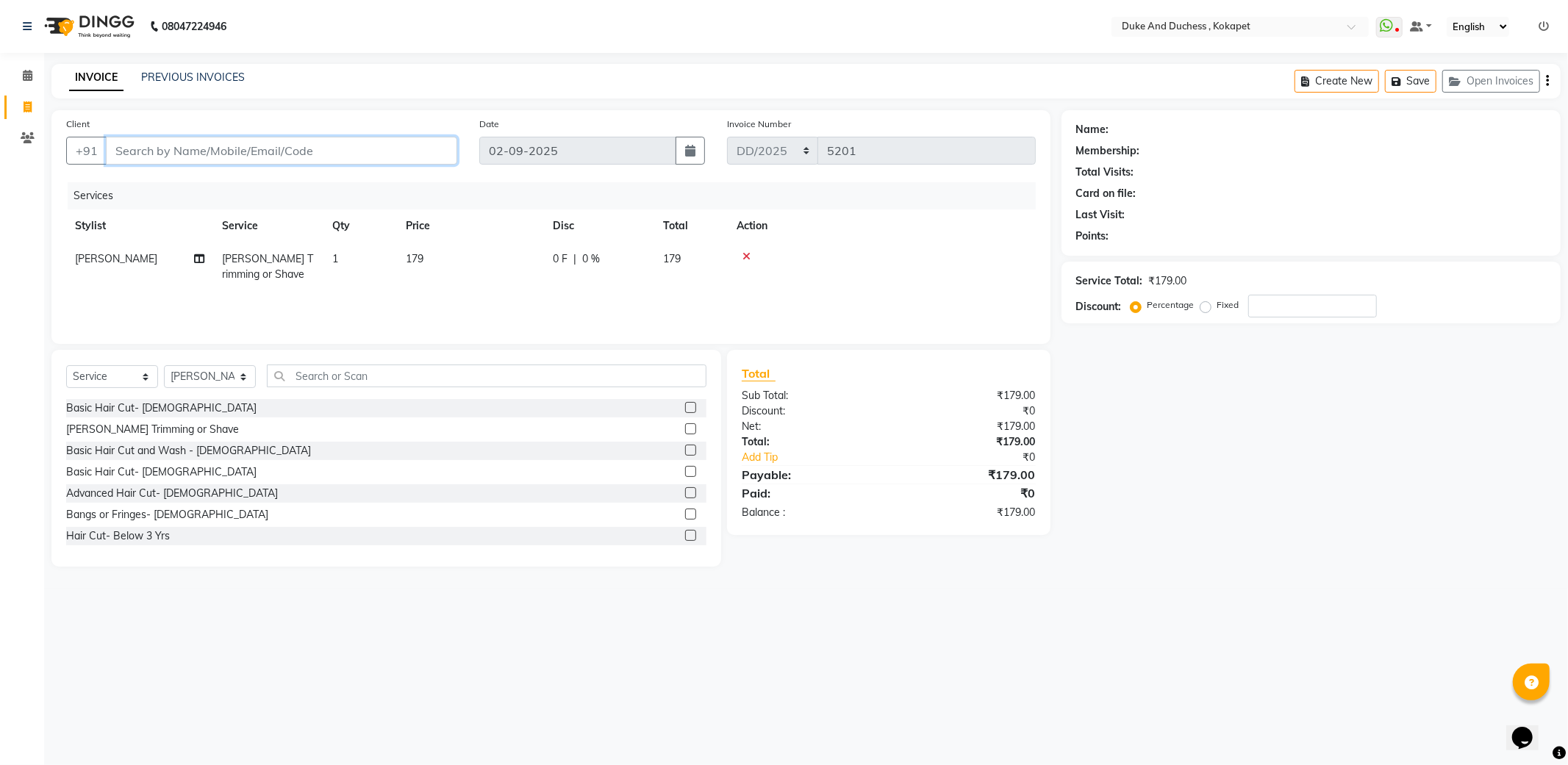
click at [208, 152] on input "Client" at bounding box center [281, 150] width 351 height 28
click at [221, 146] on input "Client" at bounding box center [281, 150] width 351 height 28
type input "1"
type input "0"
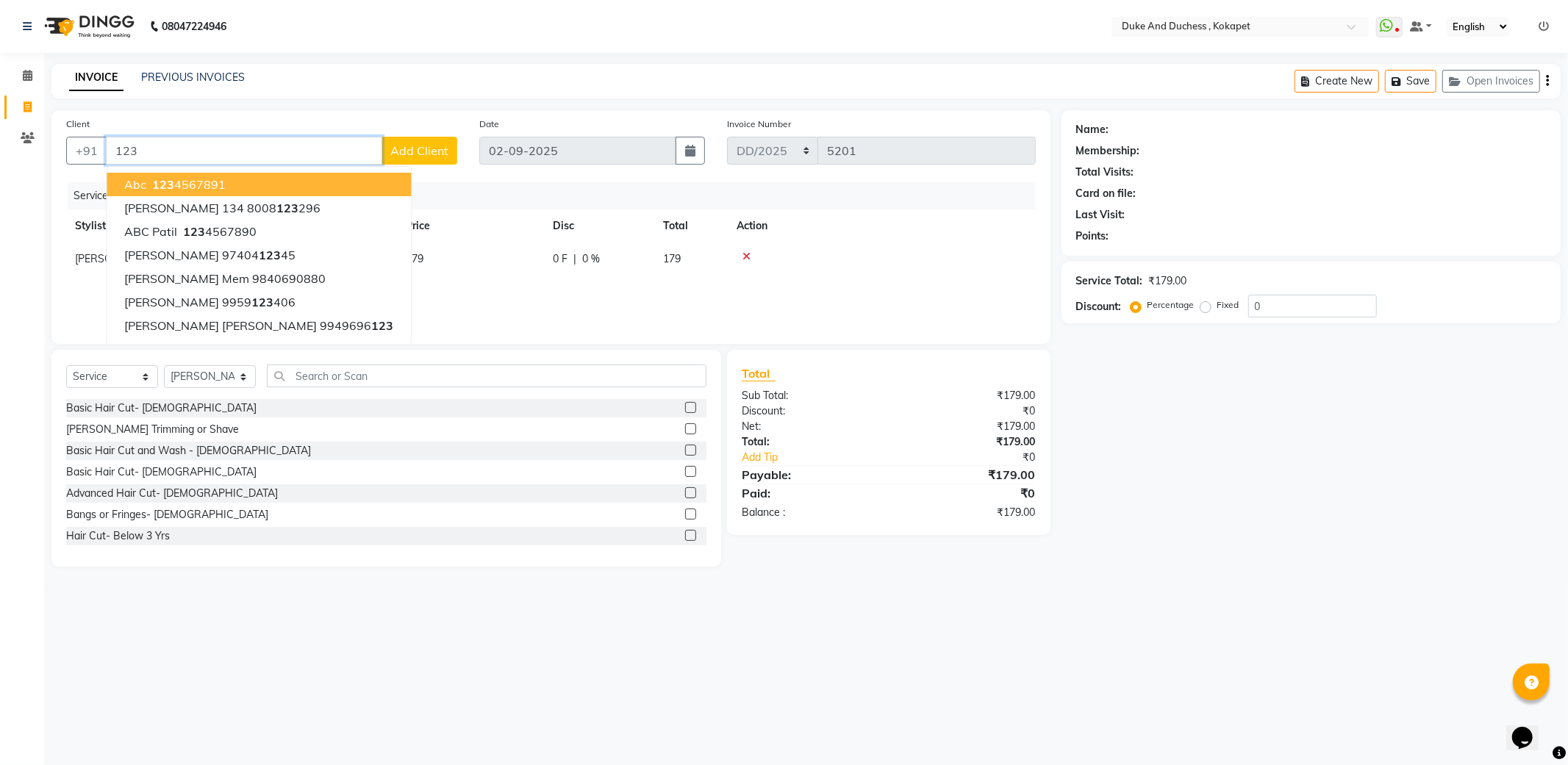
click at [207, 180] on ngb-highlight "123 4567891" at bounding box center [187, 184] width 76 height 14
type input "1234567891"
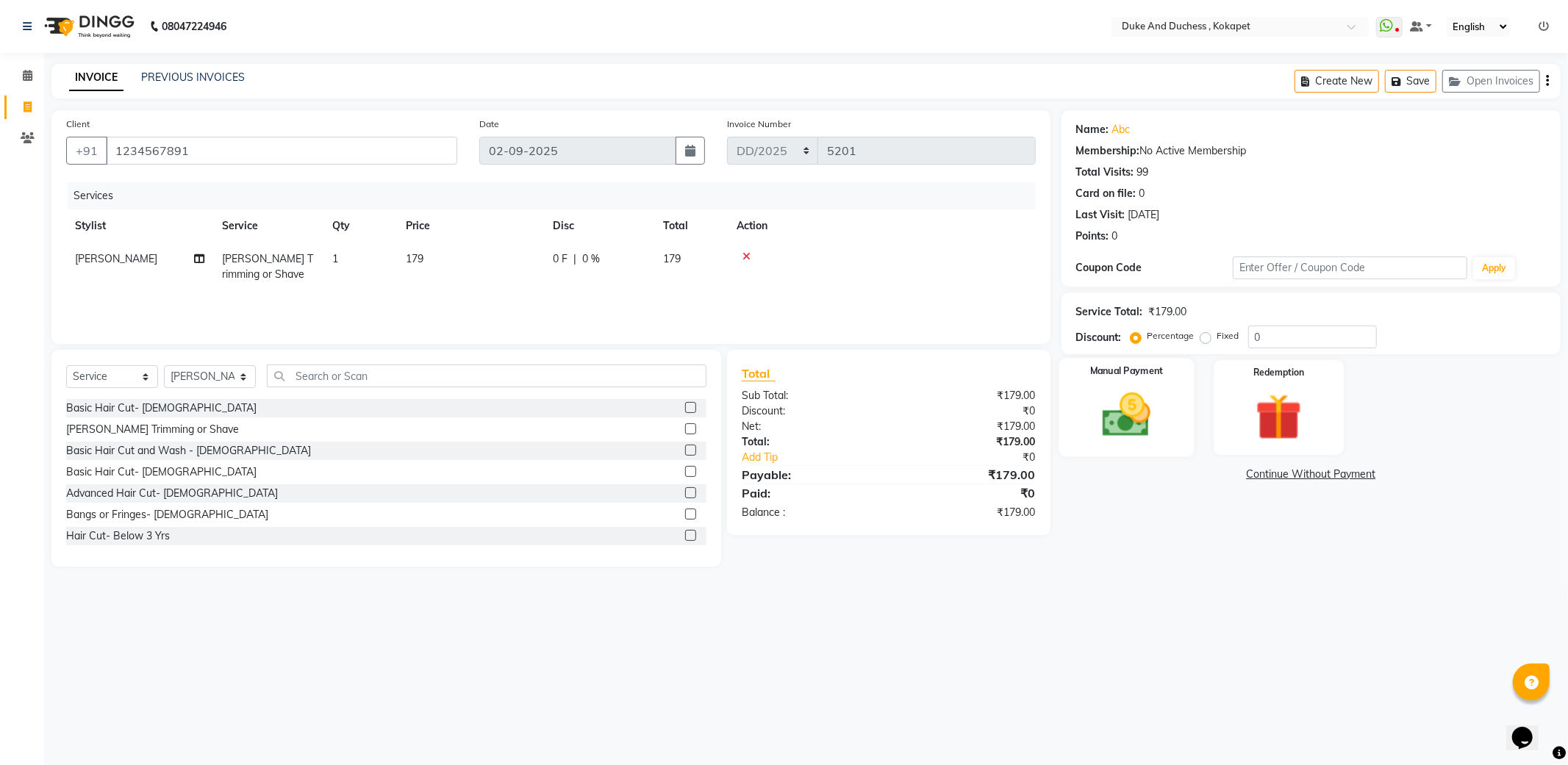
click at [1149, 423] on img at bounding box center [1126, 415] width 79 height 56
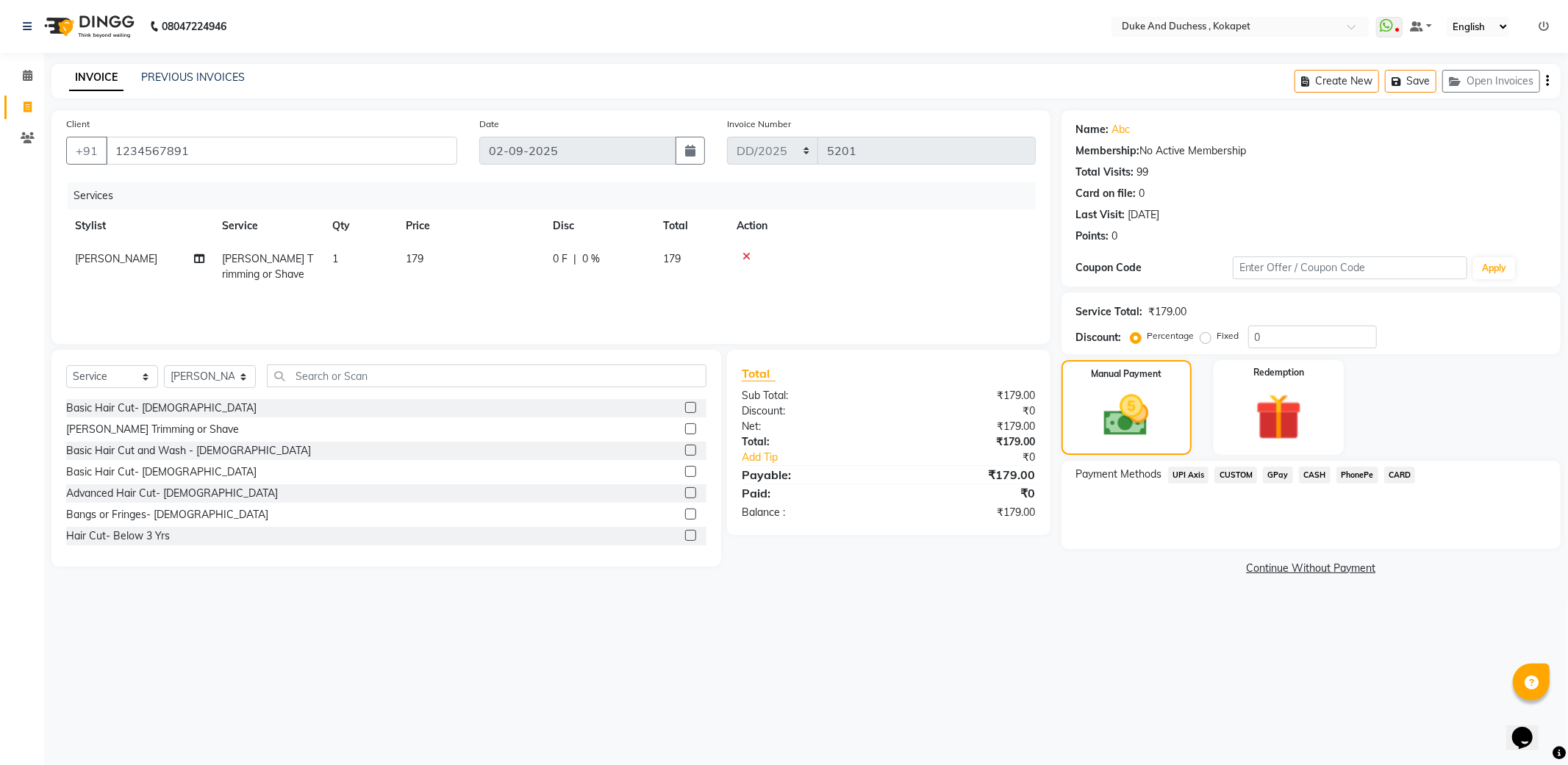
click at [1348, 475] on span "PhonePe" at bounding box center [1356, 475] width 42 height 17
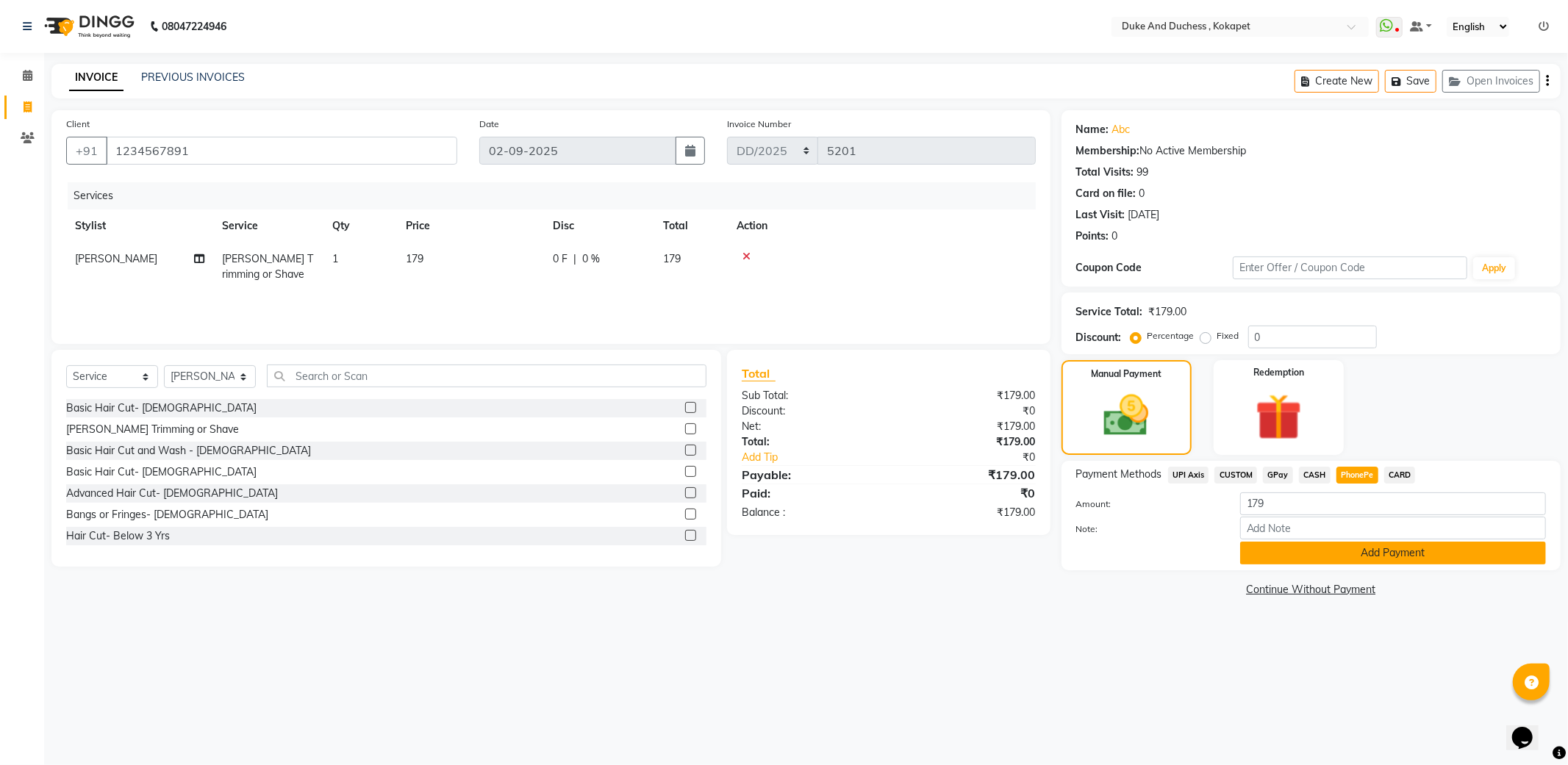
click at [1377, 549] on button "Add Payment" at bounding box center [1393, 552] width 306 height 23
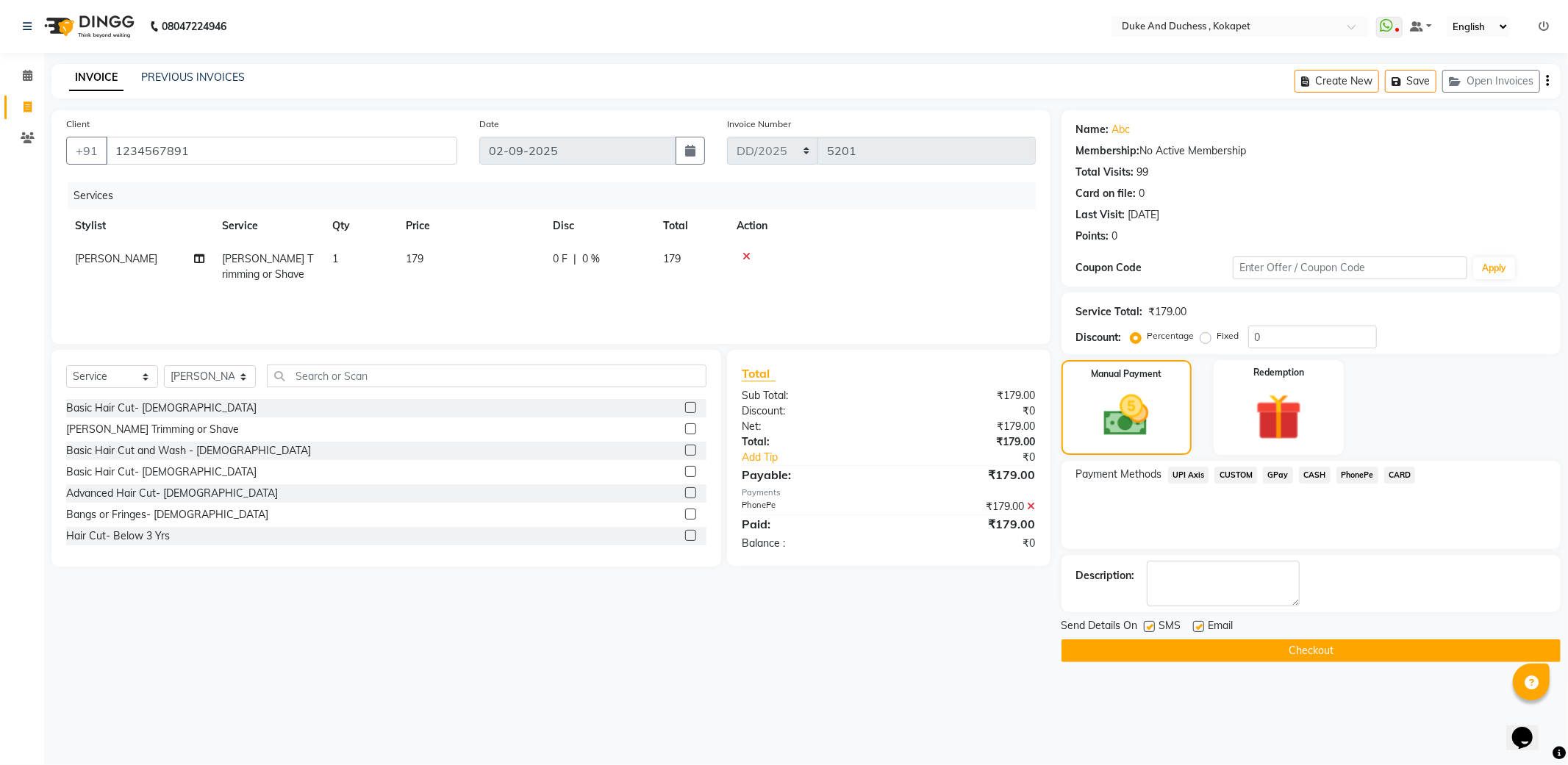
click at [1368, 655] on button "Checkout" at bounding box center [1310, 650] width 499 height 23
